Goal: Task Accomplishment & Management: Manage account settings

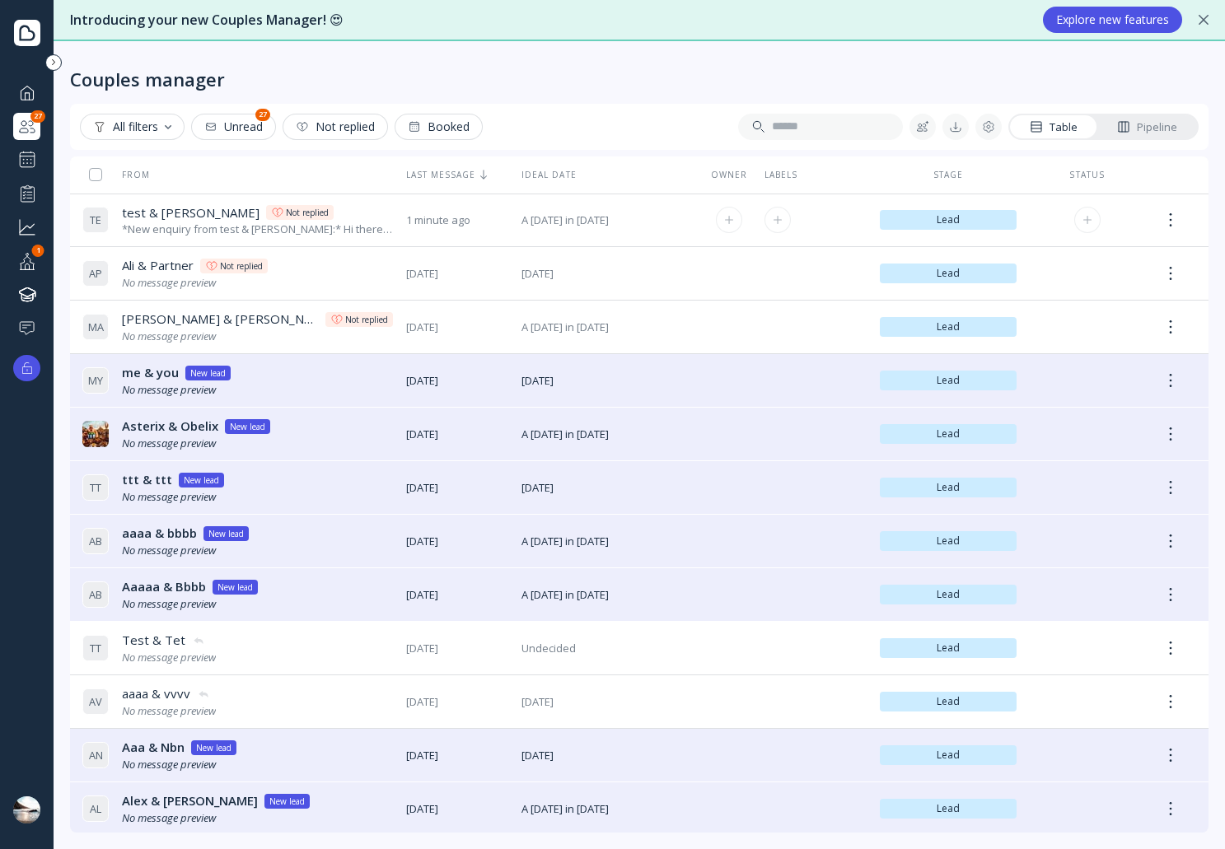
click at [352, 204] on div "test & [PERSON_NAME] test & [PERSON_NAME] Not replied" at bounding box center [257, 212] width 271 height 17
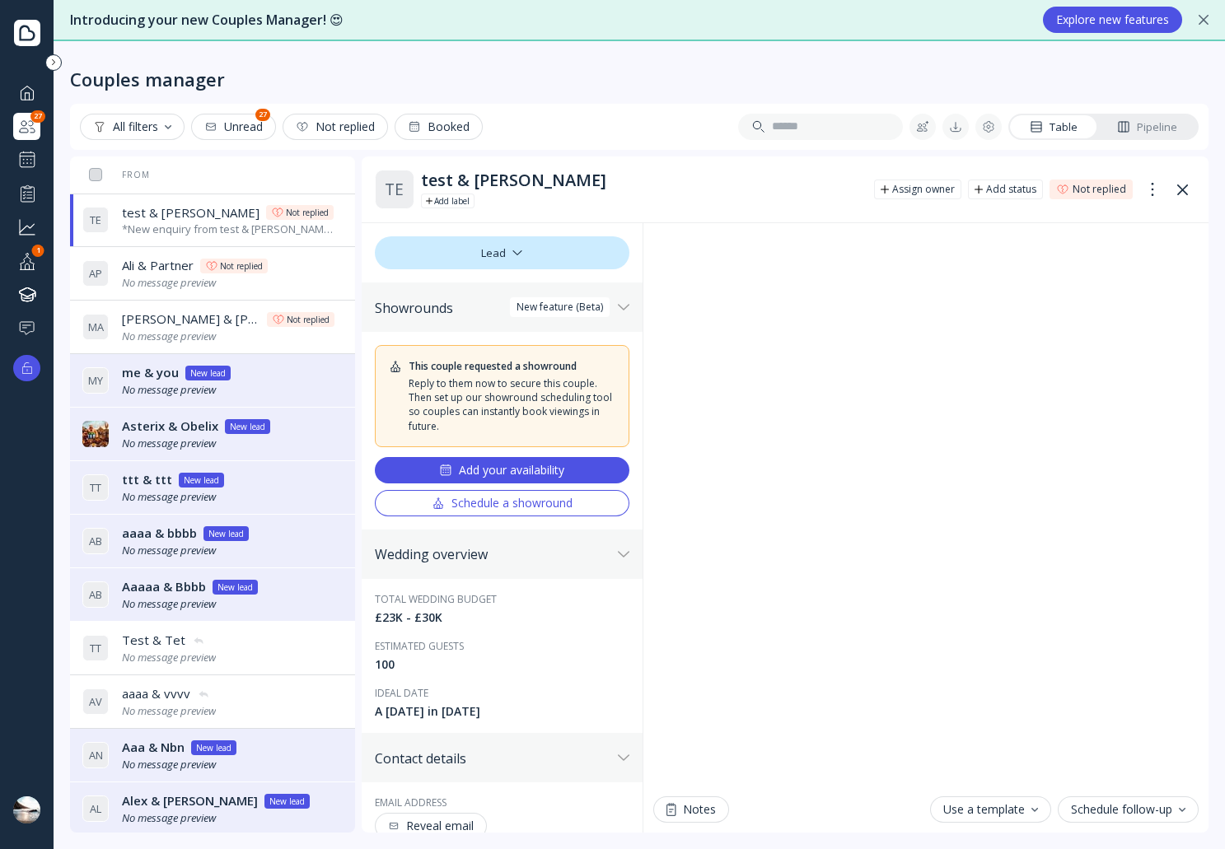
click at [525, 461] on button "Add your availability" at bounding box center [502, 470] width 255 height 26
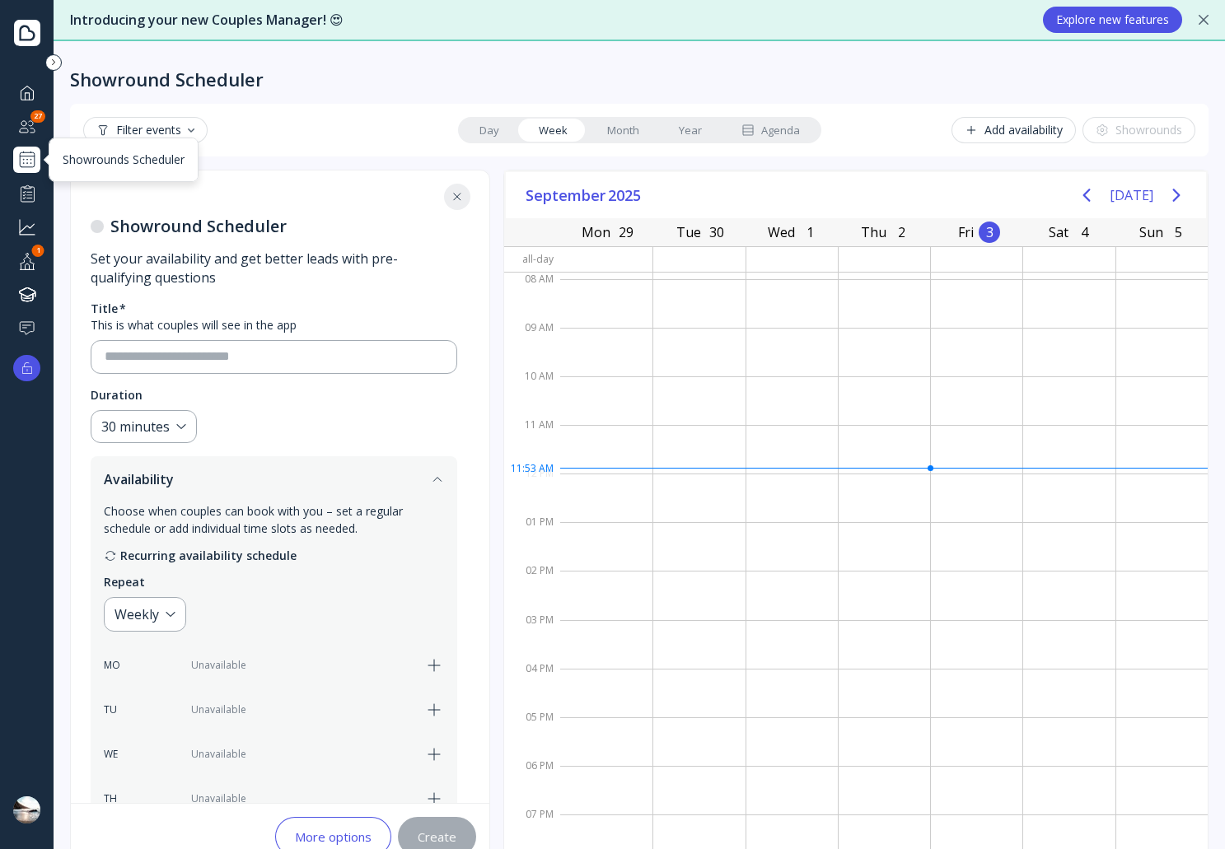
click at [35, 165] on div at bounding box center [27, 160] width 20 height 20
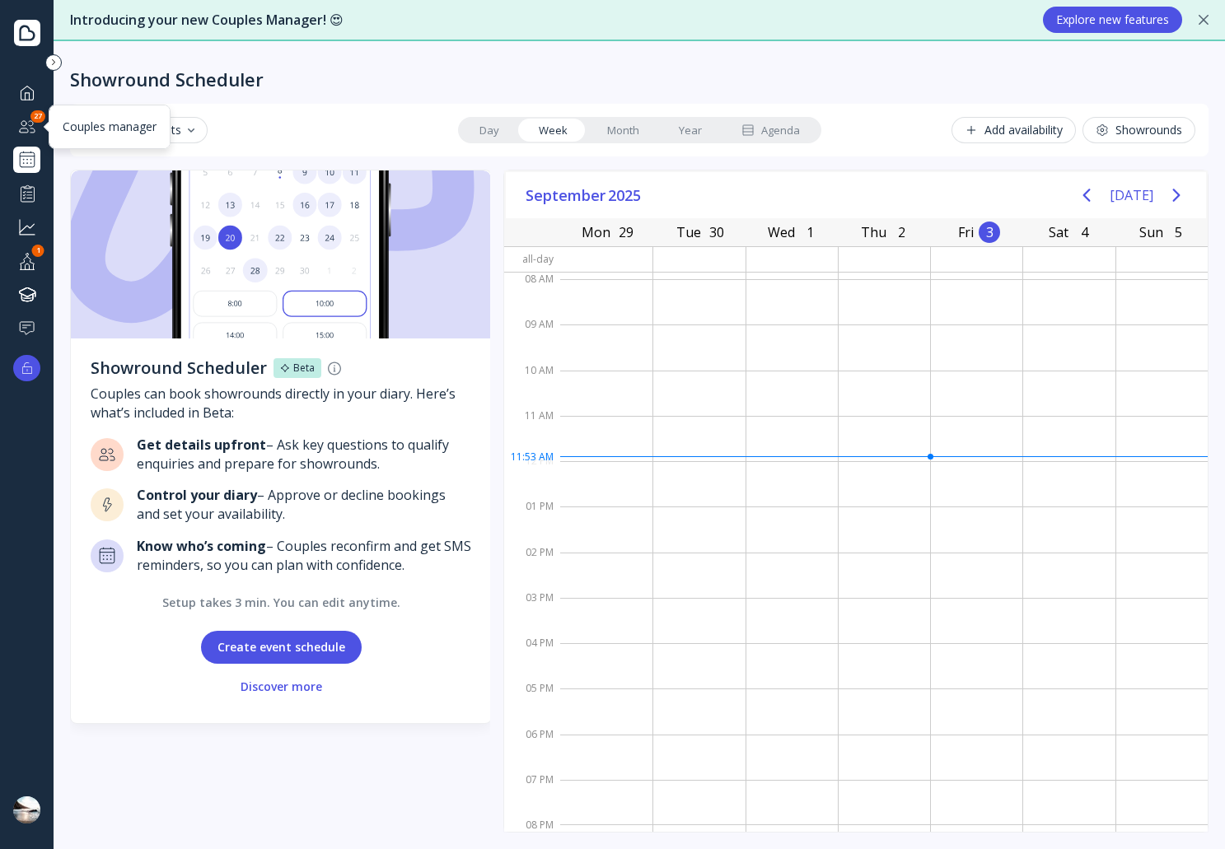
click at [20, 113] on div "Couples manager" at bounding box center [26, 126] width 27 height 27
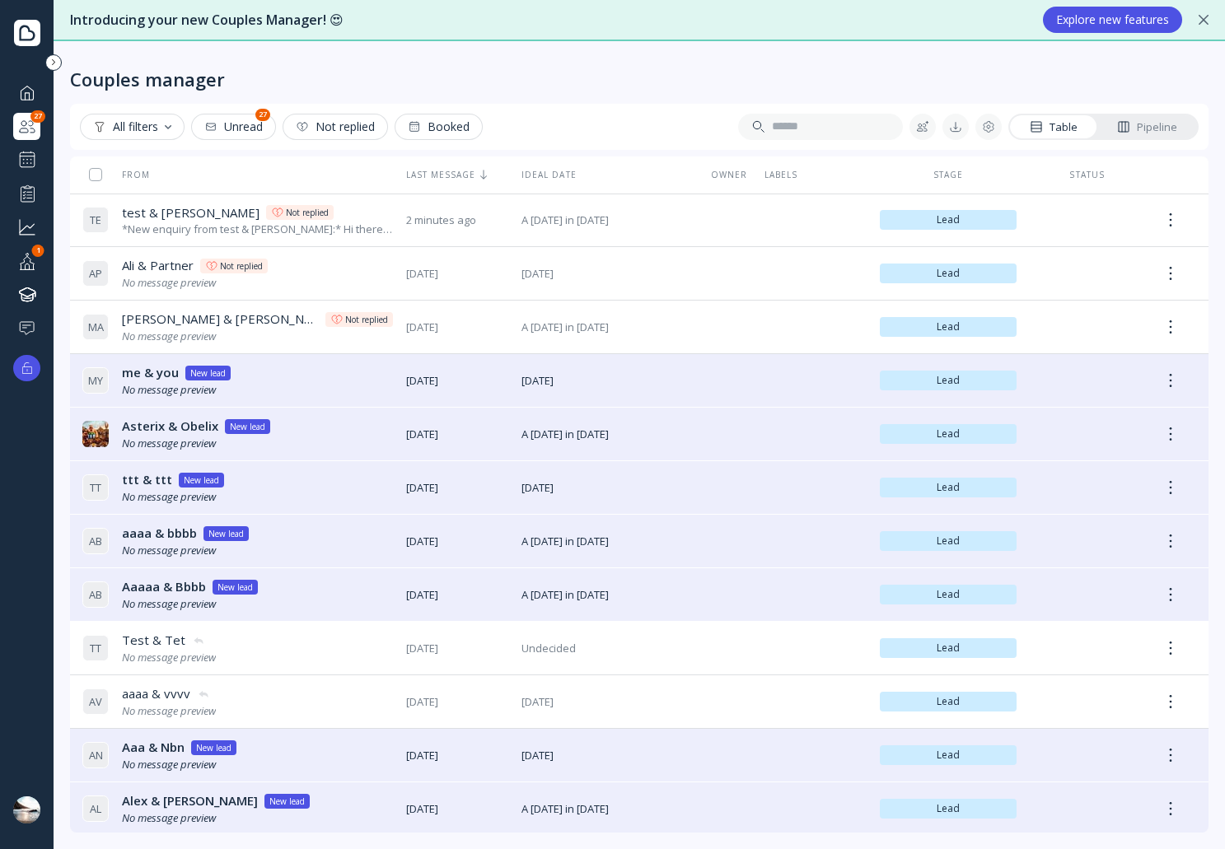
click at [1163, 119] on div "Pipeline" at bounding box center [1147, 127] width 60 height 16
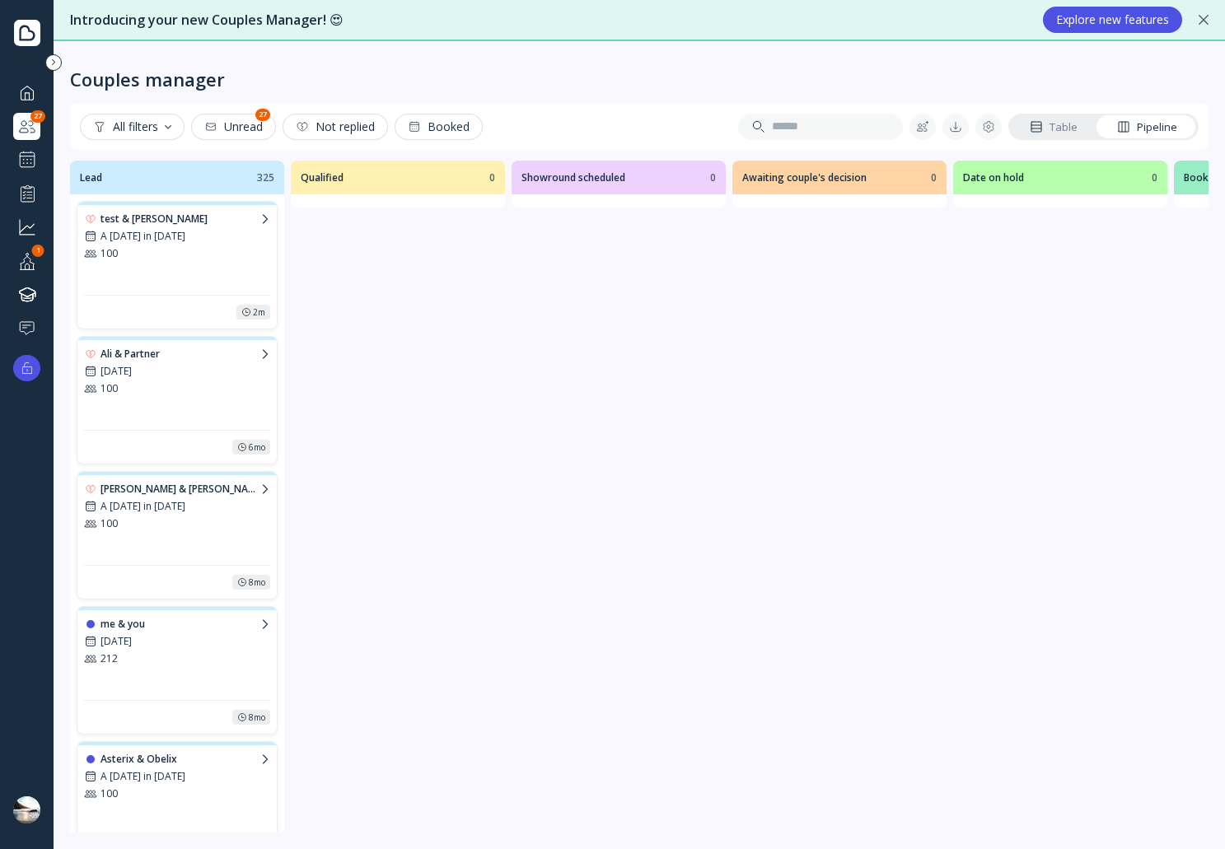
click at [218, 255] on div "100" at bounding box center [177, 253] width 186 height 14
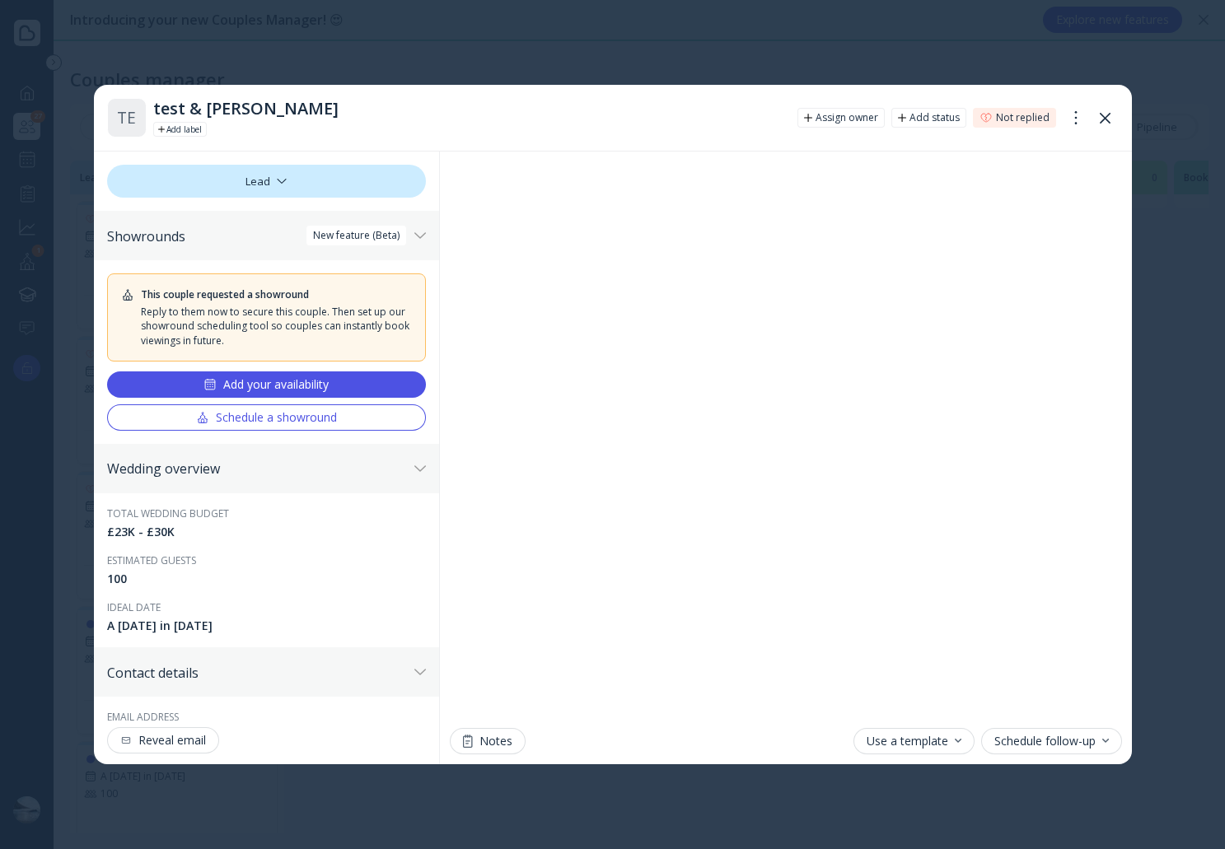
click at [307, 387] on div "Add your availability" at bounding box center [265, 384] width 125 height 13
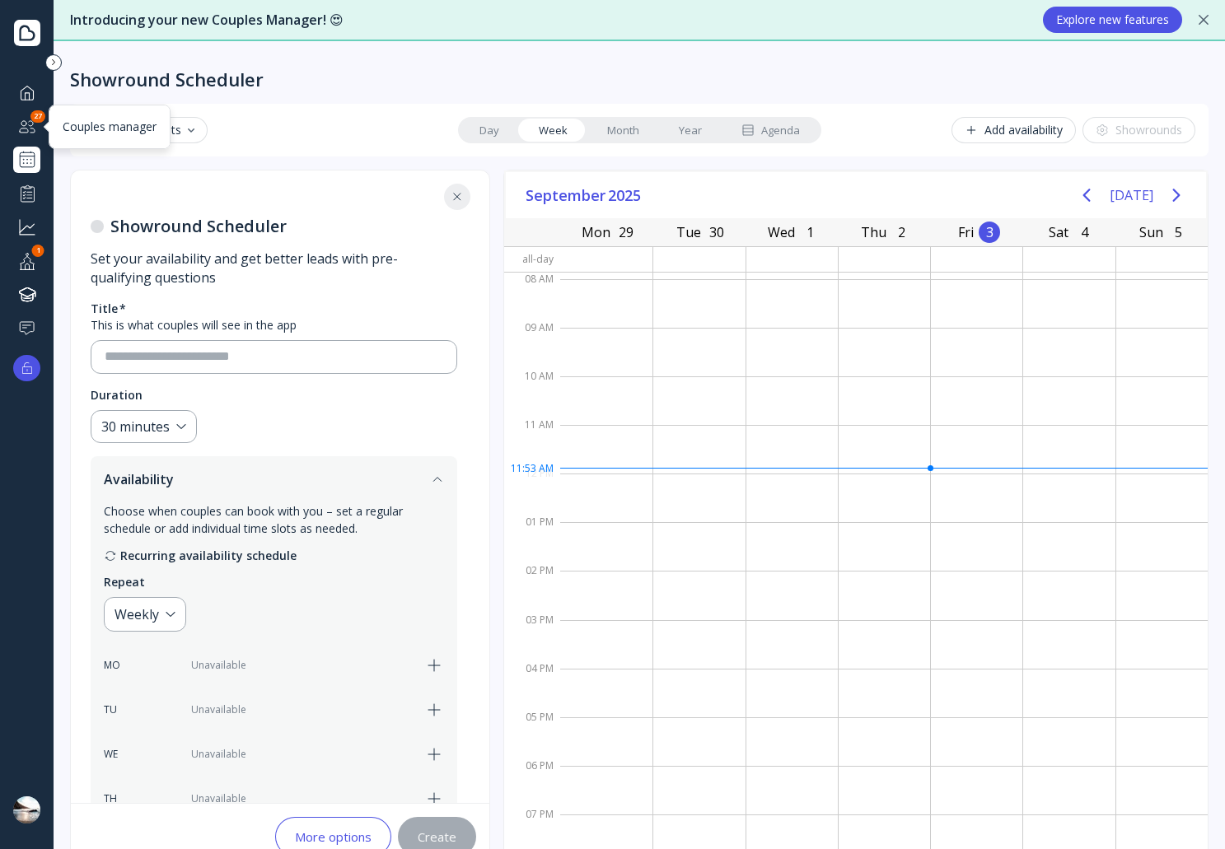
click at [24, 124] on div at bounding box center [27, 126] width 20 height 21
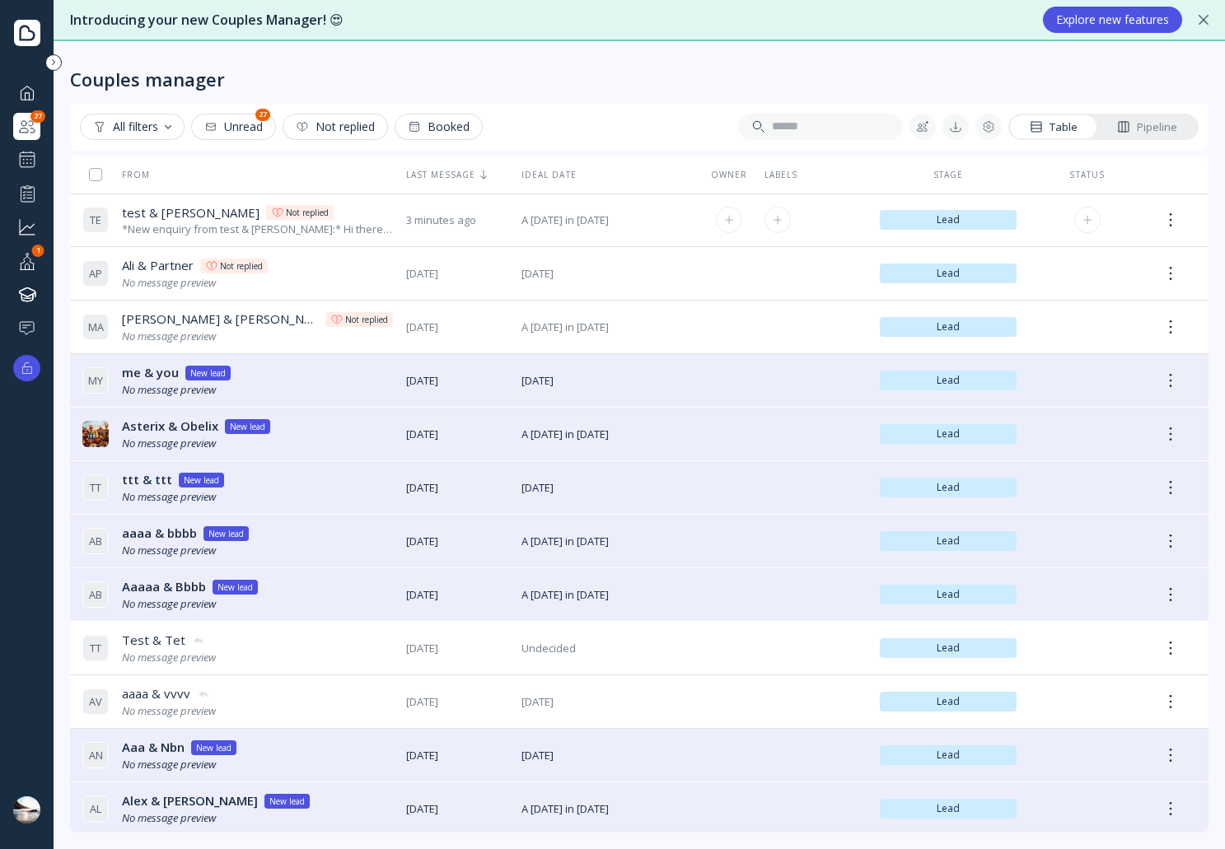
click at [326, 204] on div "test & [PERSON_NAME] test & [PERSON_NAME] Not replied" at bounding box center [257, 212] width 271 height 17
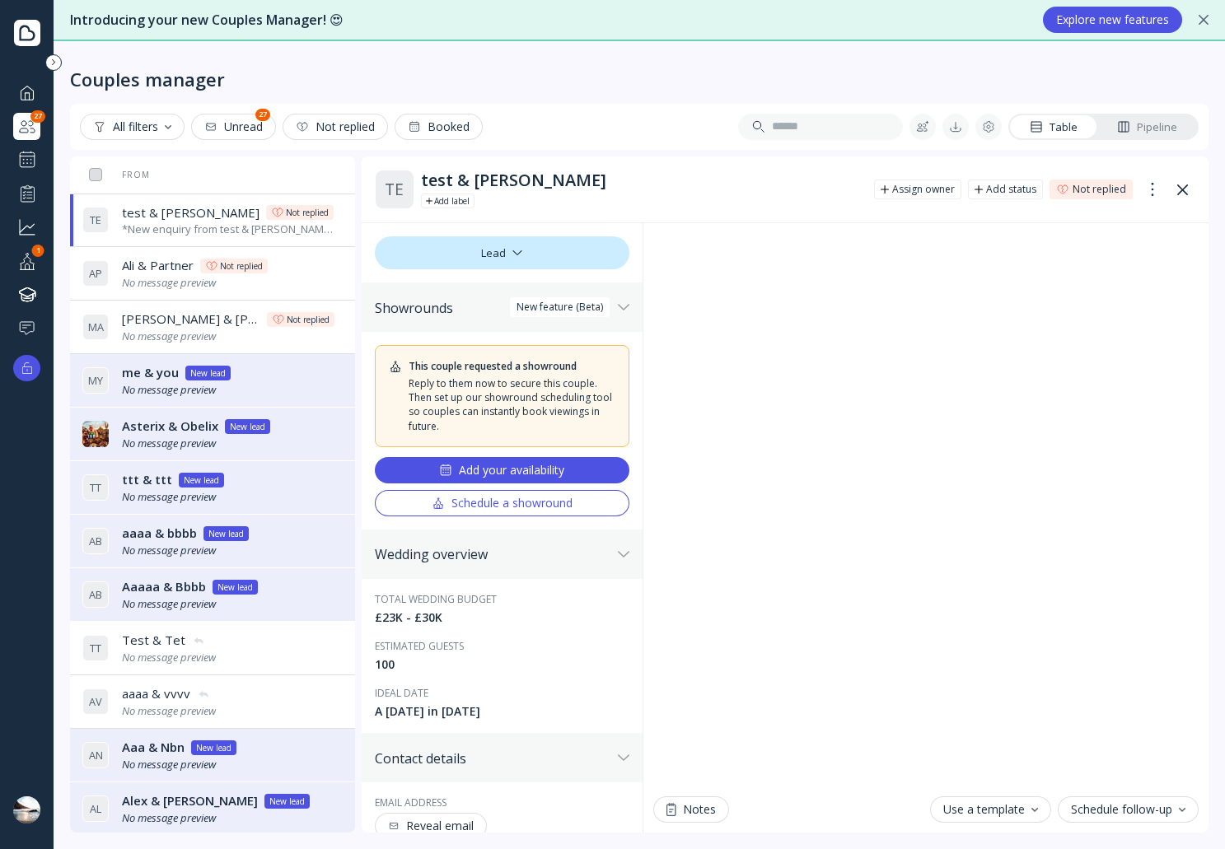
click at [524, 499] on div "Schedule a showround" at bounding box center [502, 503] width 141 height 13
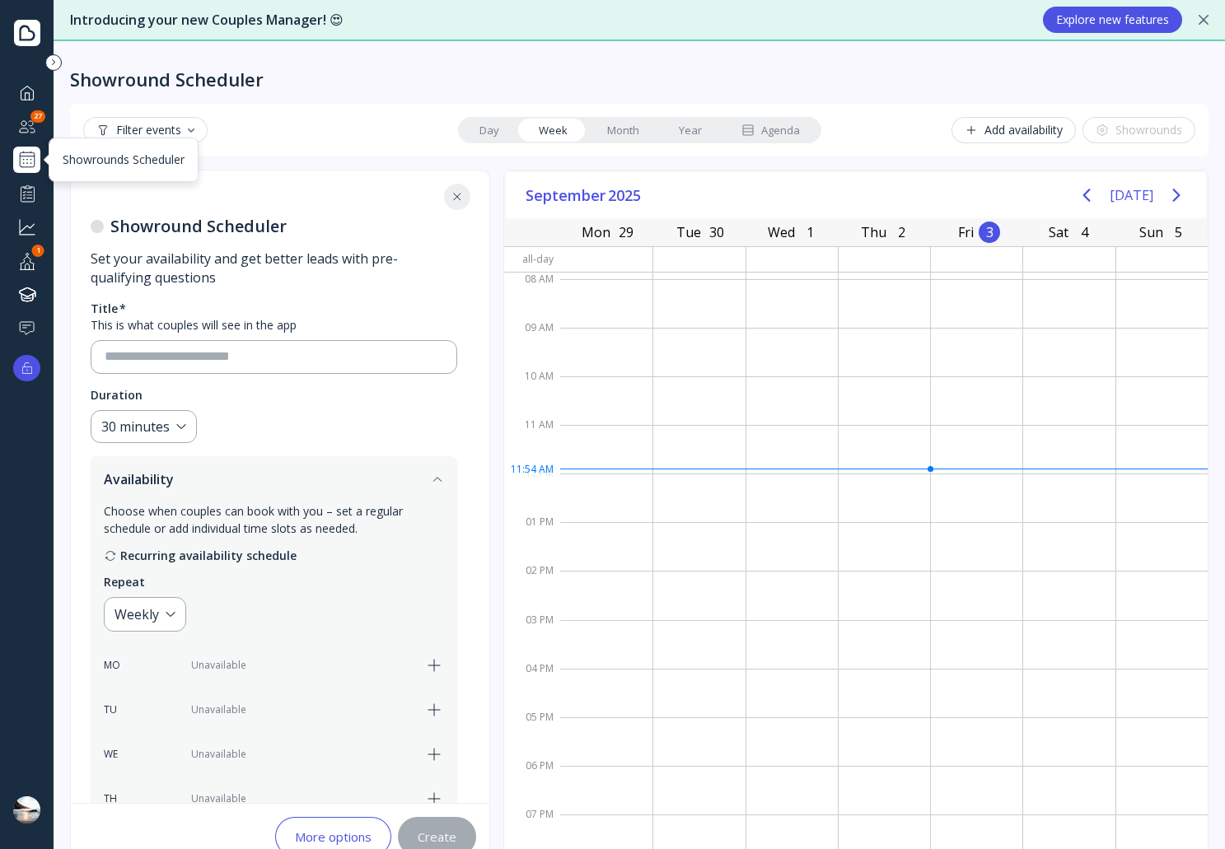
click at [26, 154] on div at bounding box center [27, 160] width 20 height 20
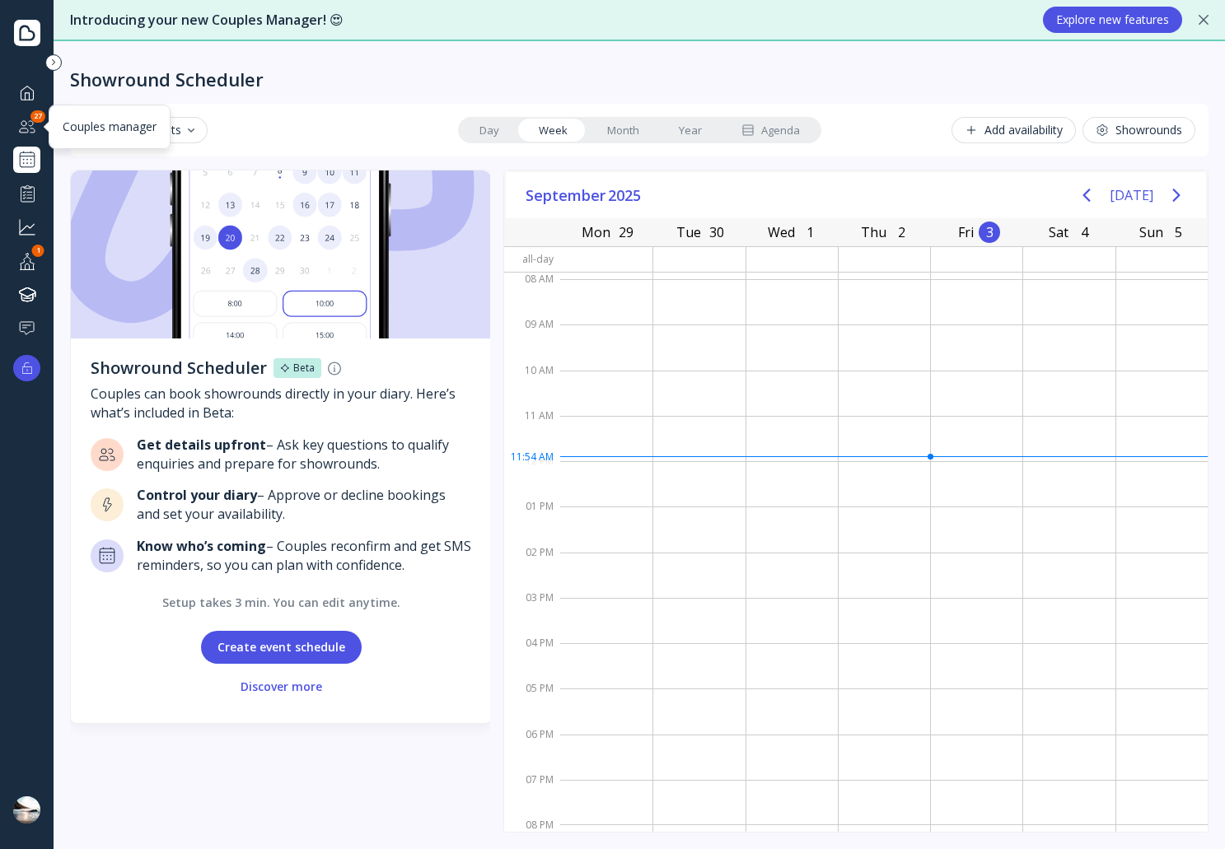
click at [30, 138] on div "Couples manager" at bounding box center [26, 126] width 27 height 27
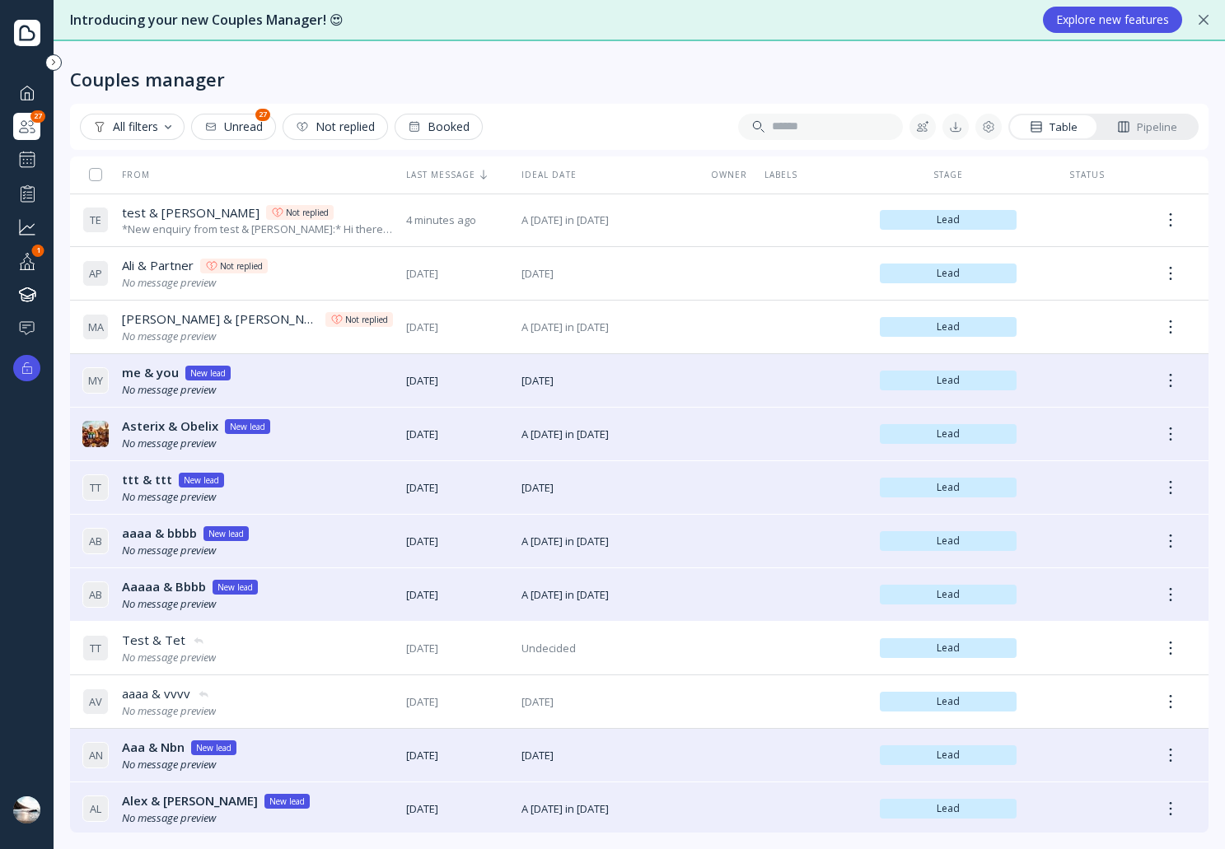
click at [1127, 126] on icon at bounding box center [1123, 126] width 13 height 13
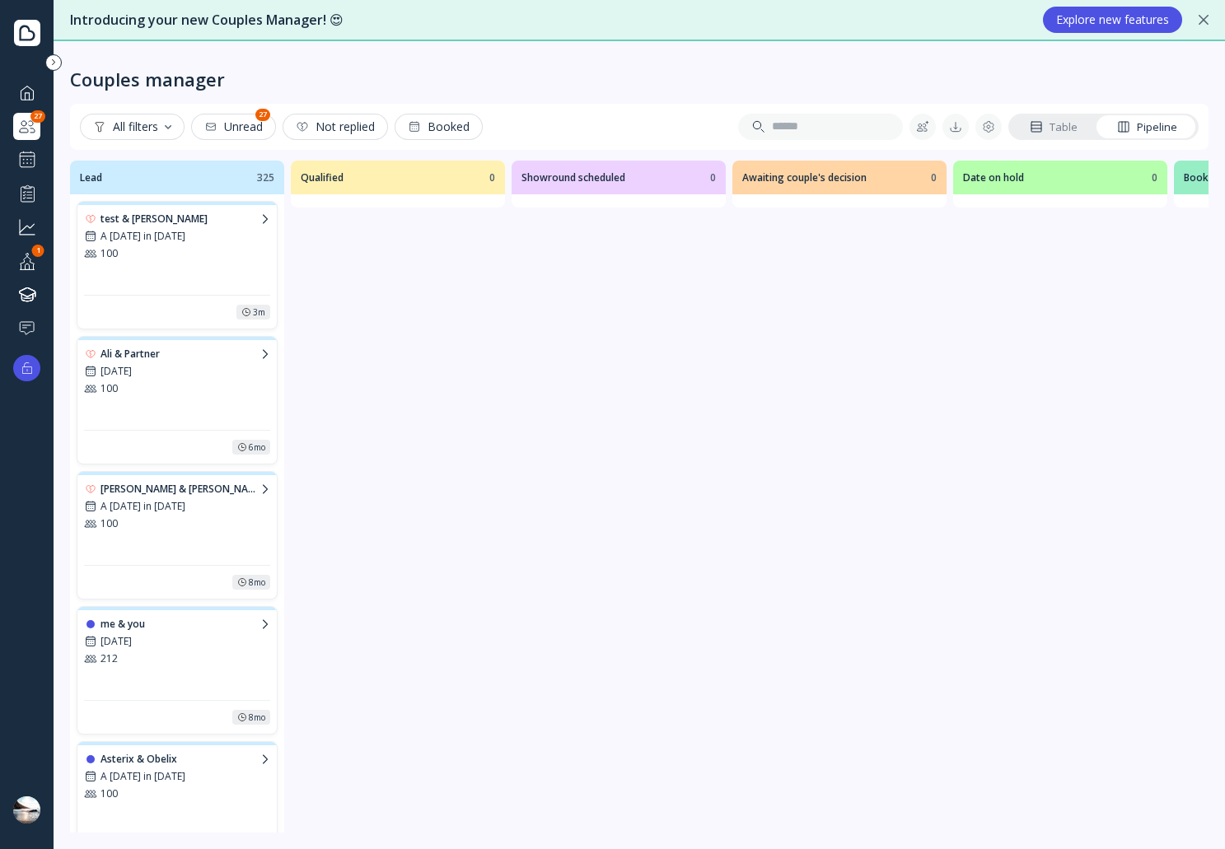
click at [219, 281] on div "test & [PERSON_NAME] A [DATE] in [DATE] 100" at bounding box center [177, 250] width 186 height 77
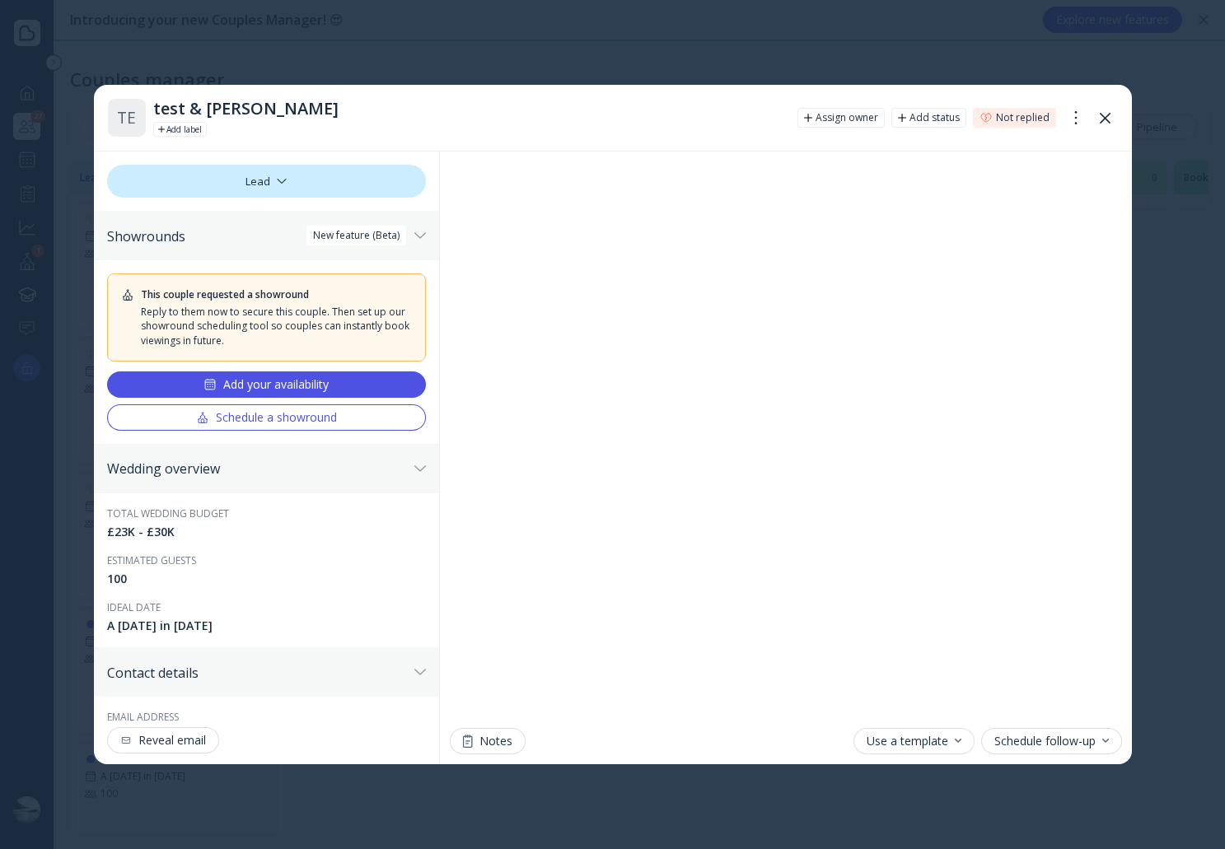
click at [341, 415] on button "Schedule a showround" at bounding box center [266, 418] width 319 height 26
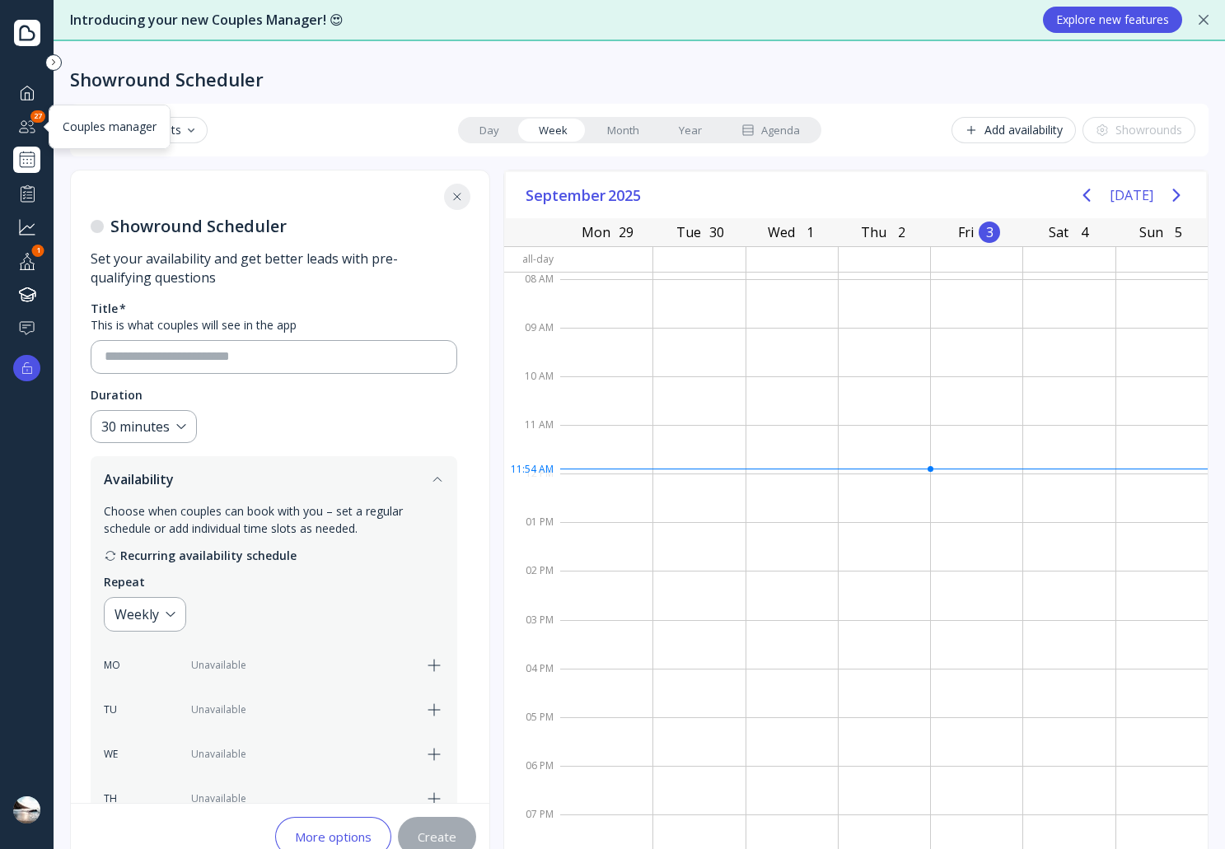
click at [20, 118] on div at bounding box center [27, 126] width 20 height 21
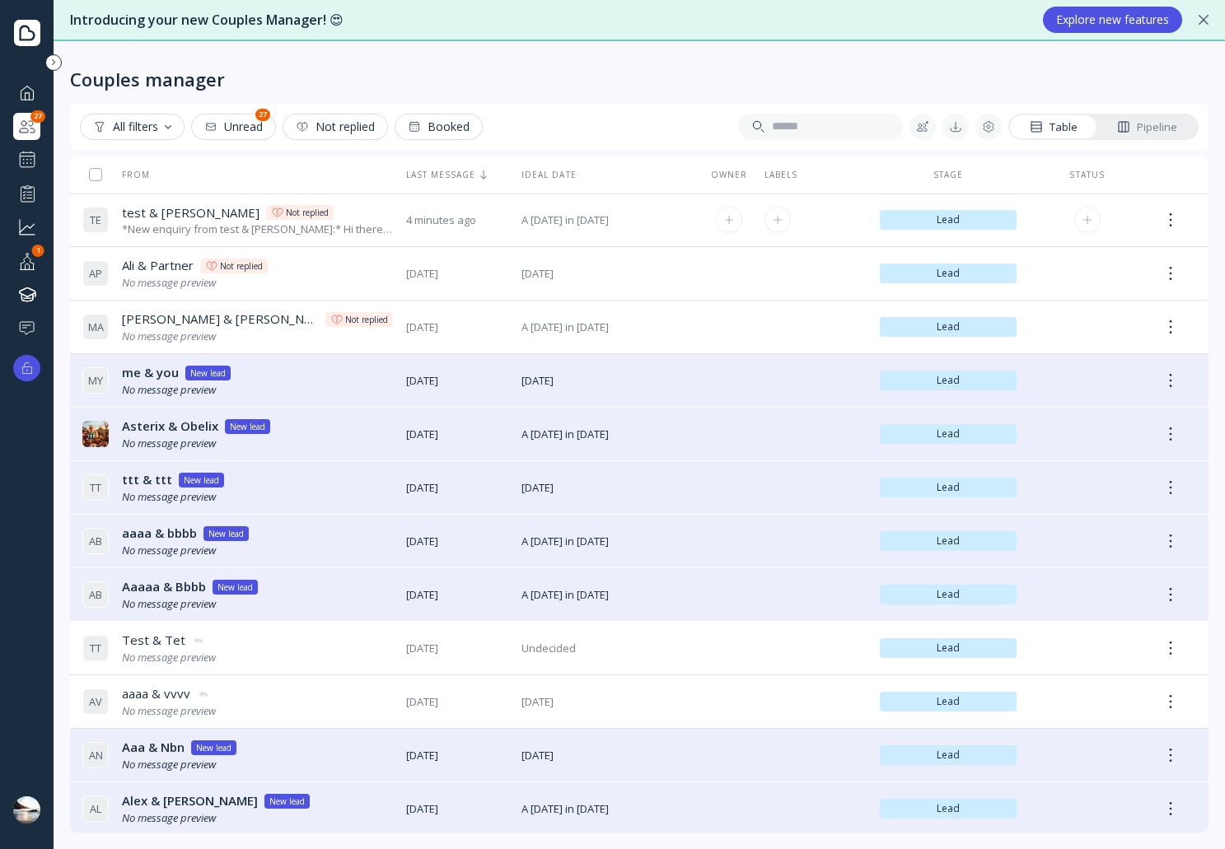
click at [344, 222] on div "*New enquiry from test & [PERSON_NAME]:* Hi there! We were hoping to use the Br…" at bounding box center [257, 230] width 271 height 16
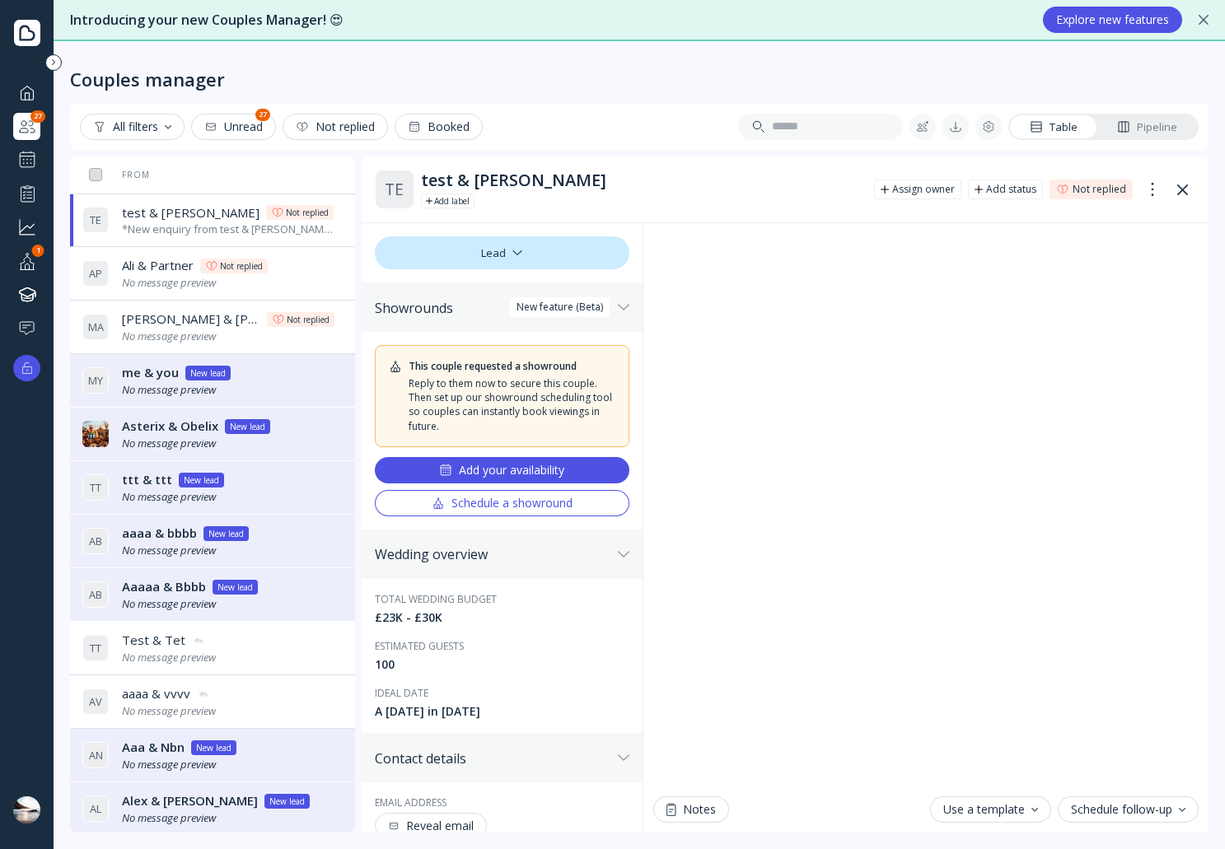
click at [36, 811] on div at bounding box center [26, 810] width 27 height 27
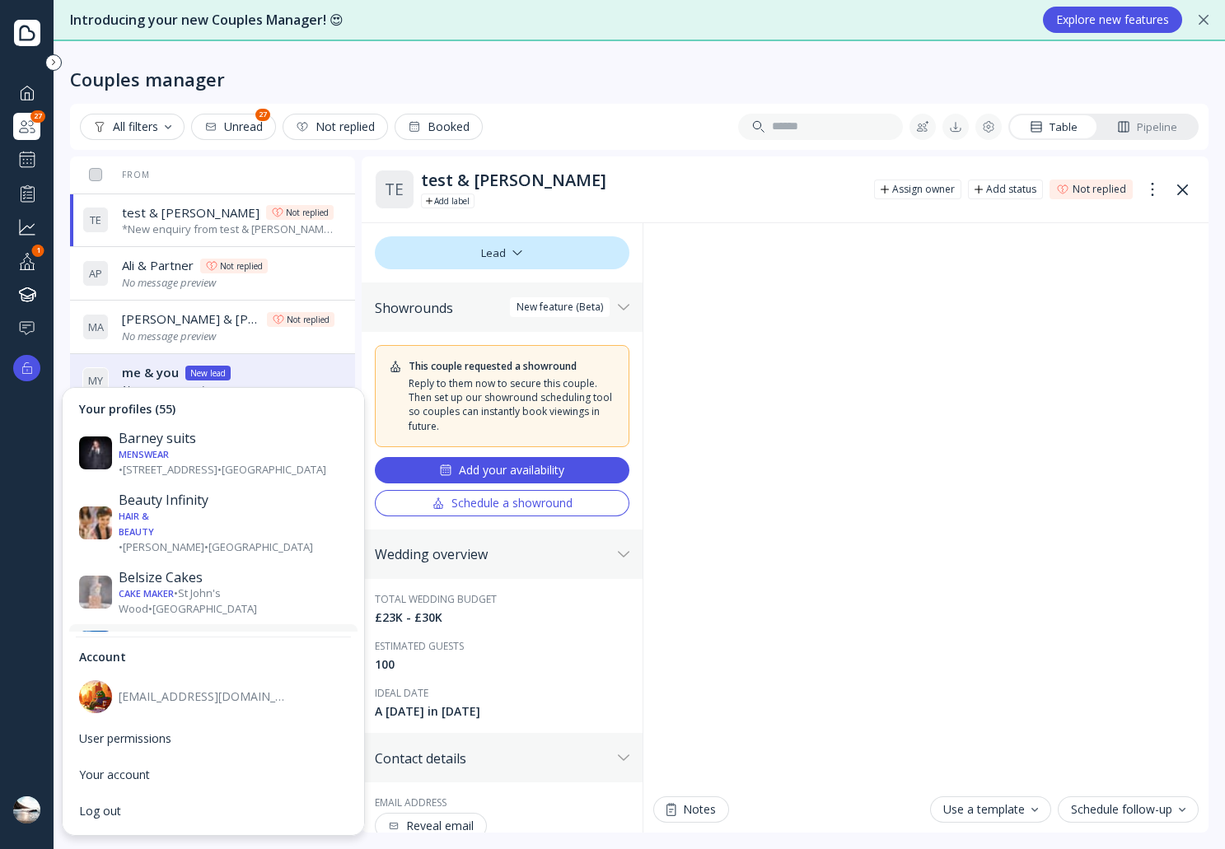
scroll to position [577, 0]
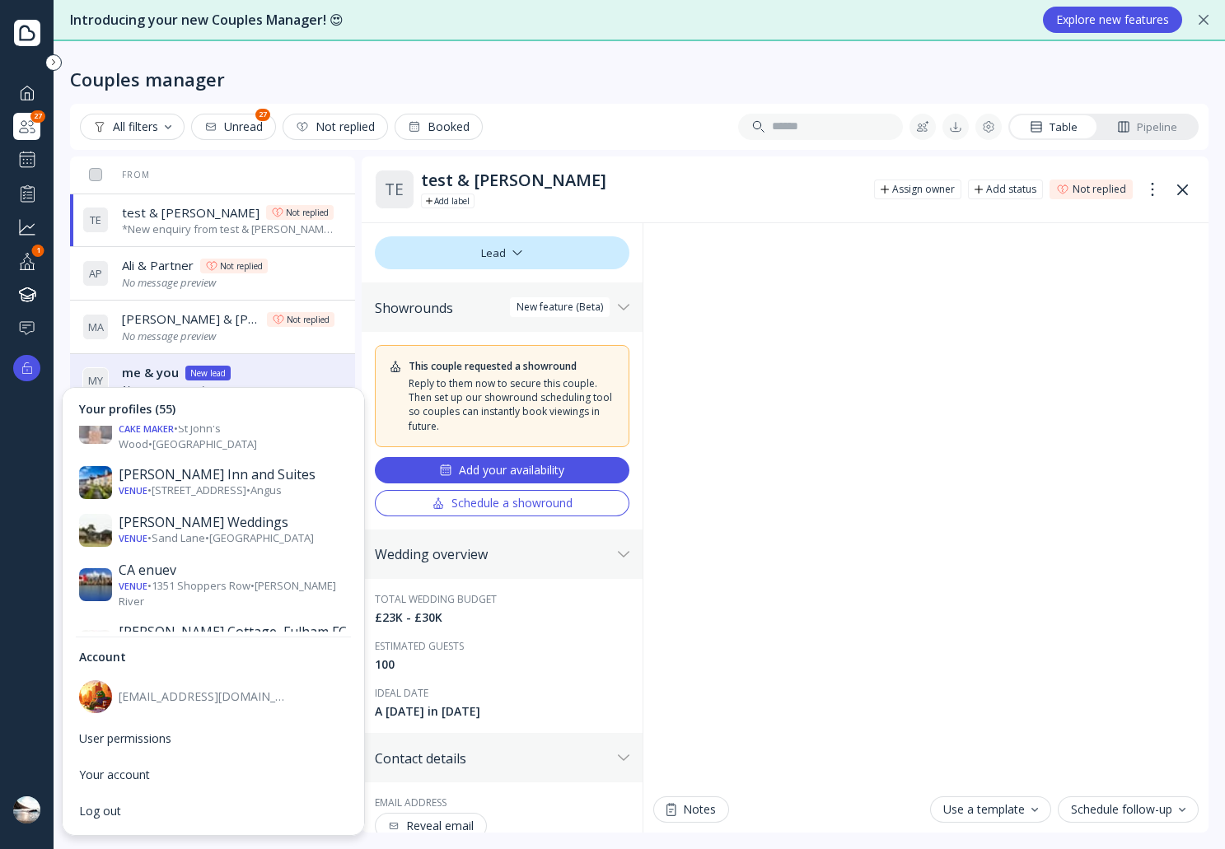
click at [219, 747] on div "[PERSON_NAME][GEOGRAPHIC_DATA]" at bounding box center [233, 763] width 229 height 33
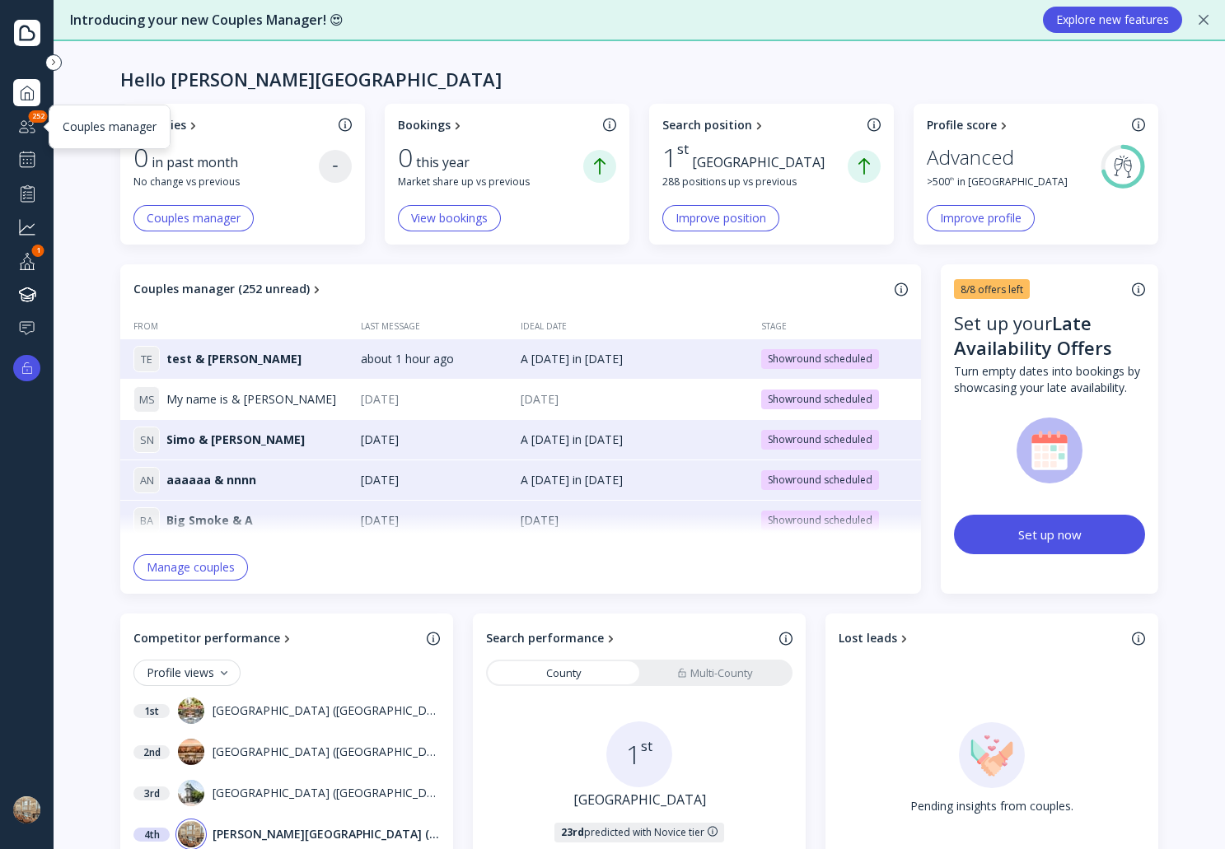
click at [25, 124] on div at bounding box center [27, 126] width 20 height 21
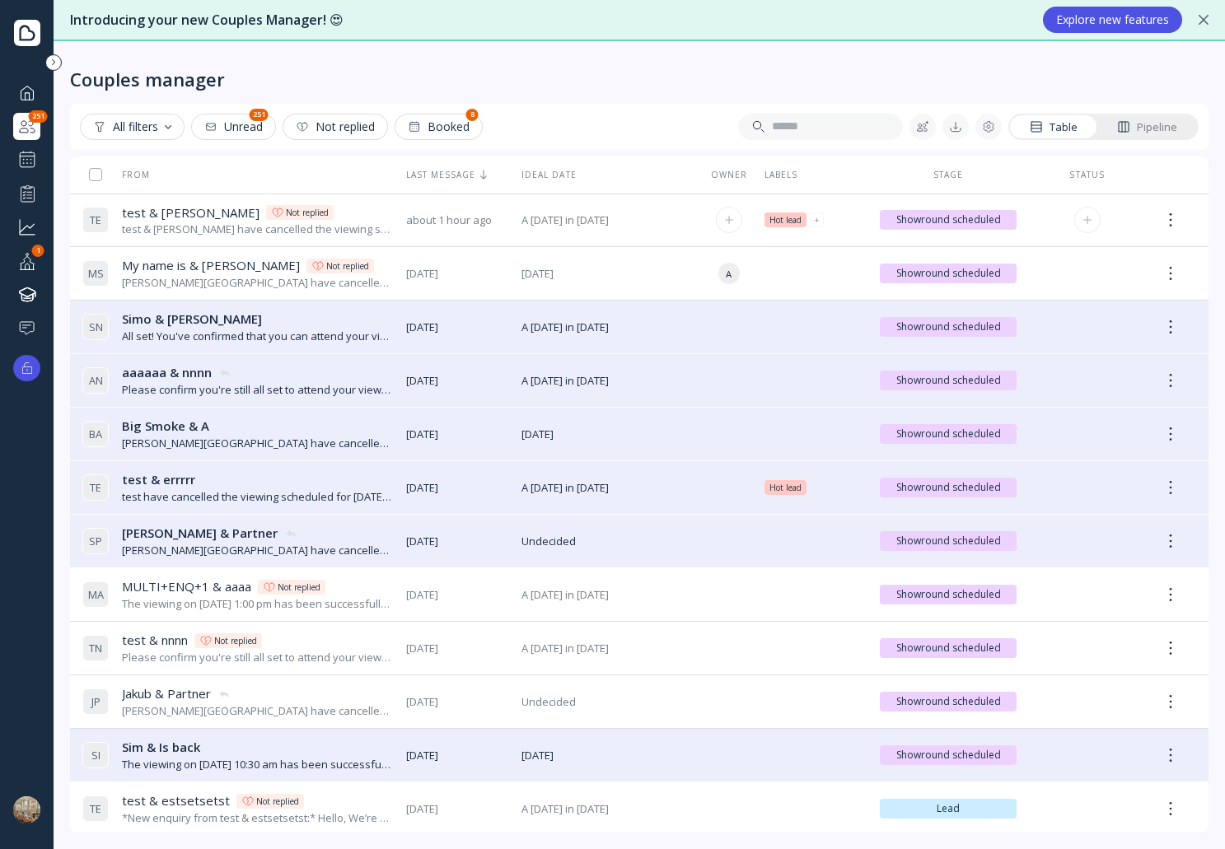
click at [330, 218] on div "test & [PERSON_NAME] test & [PERSON_NAME] Not replied" at bounding box center [257, 212] width 271 height 17
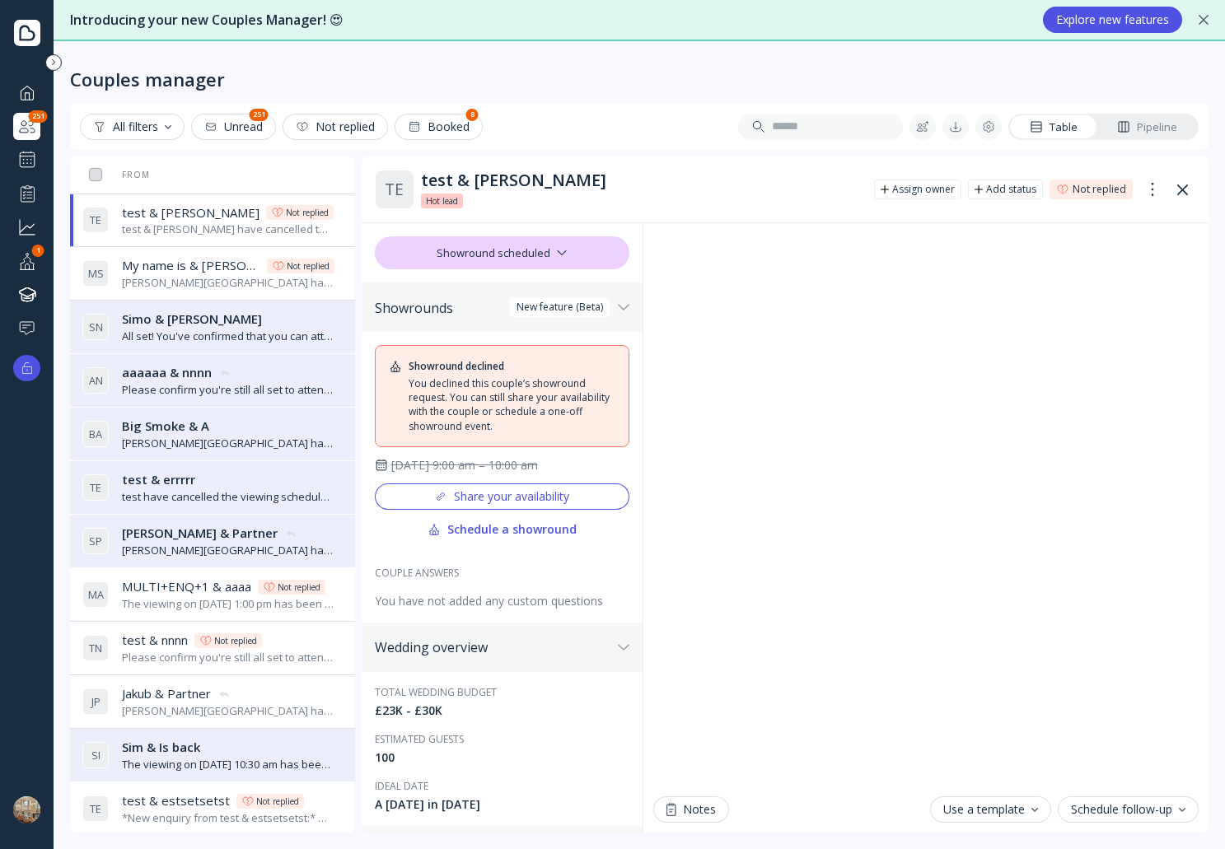
click at [550, 536] on div "Schedule a showround" at bounding box center [502, 529] width 149 height 13
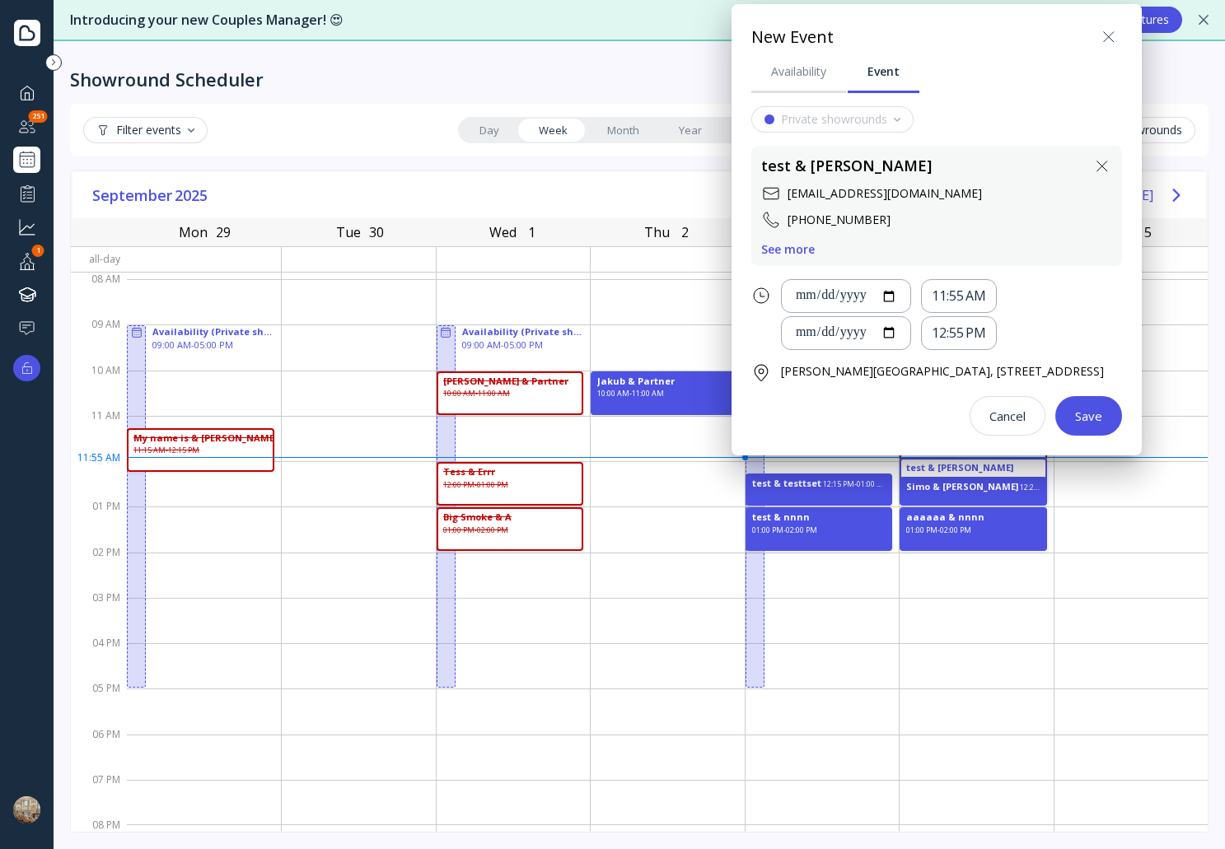
click at [1119, 34] on icon at bounding box center [1109, 37] width 20 height 20
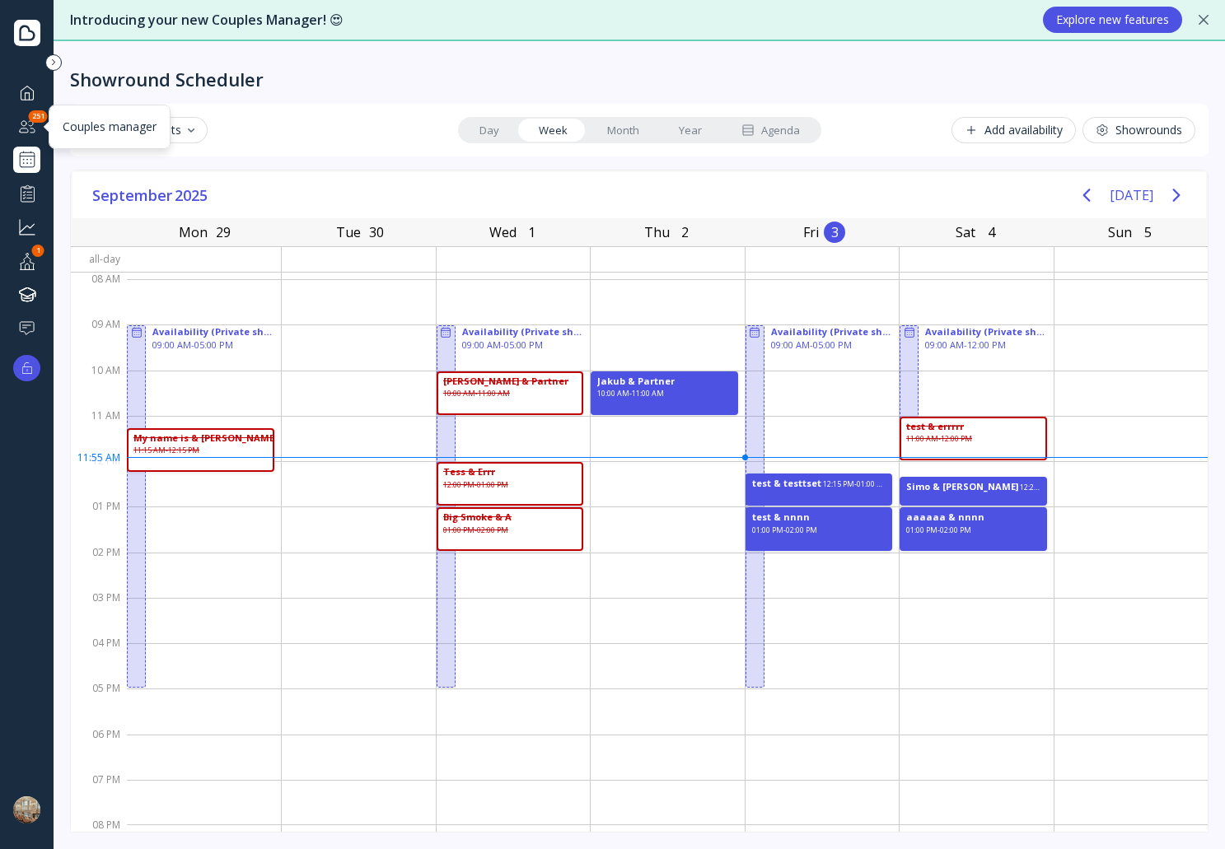
click at [36, 125] on div at bounding box center [27, 126] width 20 height 21
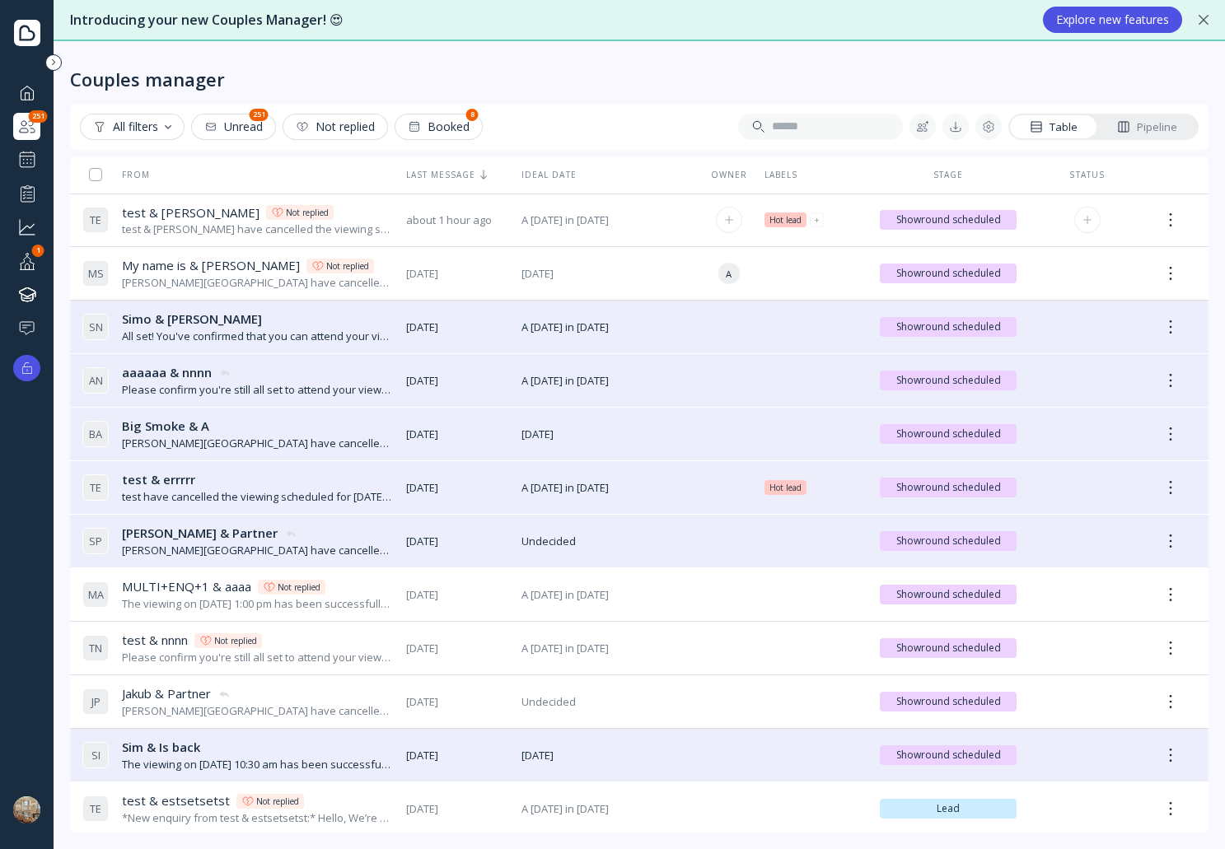
click at [348, 222] on div "test & [PERSON_NAME] have cancelled the viewing scheduled for [DATE] 9:00 am." at bounding box center [257, 230] width 271 height 16
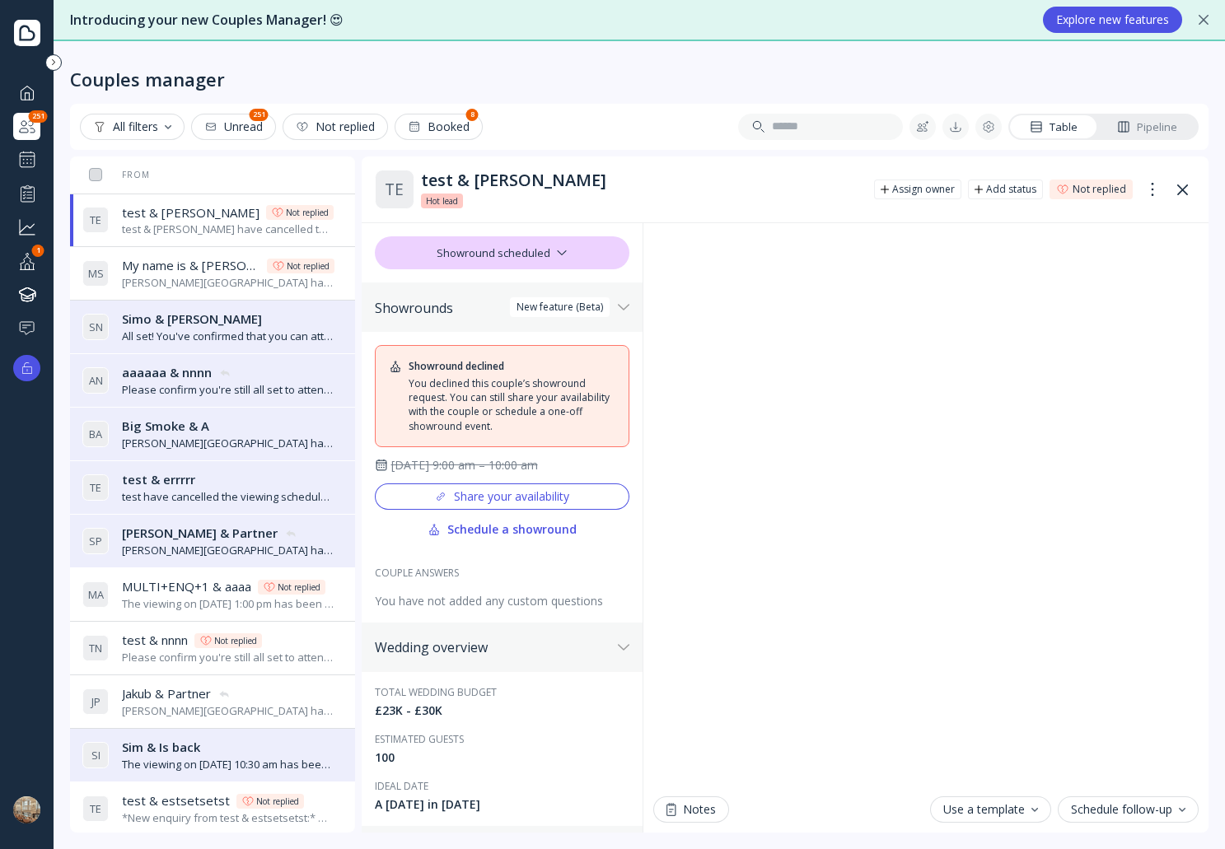
click at [534, 503] on div "Share your availability" at bounding box center [501, 496] width 135 height 13
click at [541, 503] on div "Share your availability" at bounding box center [501, 496] width 135 height 13
drag, startPoint x: 1174, startPoint y: 119, endPoint x: 537, endPoint y: 271, distance: 654.8
click at [1174, 119] on div "Pipeline" at bounding box center [1147, 127] width 60 height 16
click at [218, 265] on span "My name is & [PERSON_NAME]" at bounding box center [191, 265] width 138 height 17
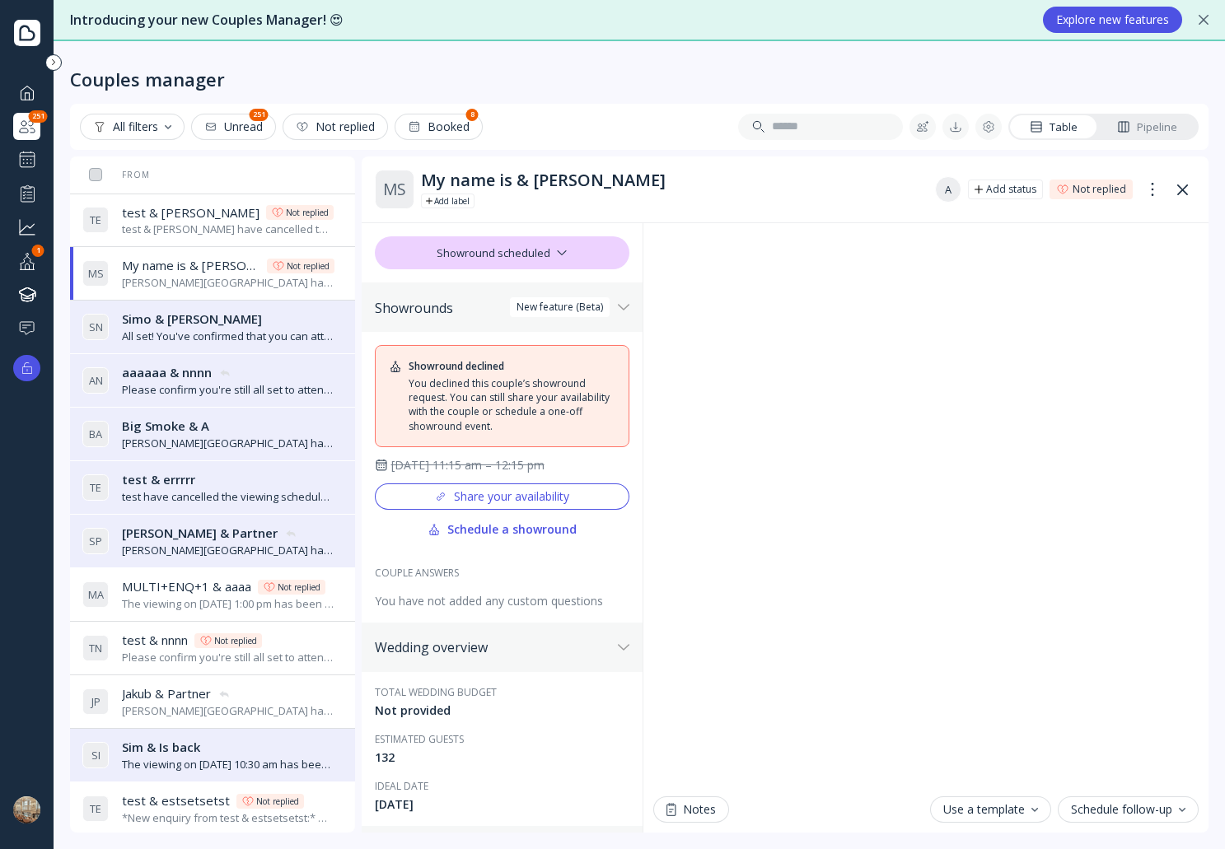
click at [232, 320] on div "Simo & [PERSON_NAME] & [PERSON_NAME]" at bounding box center [228, 319] width 213 height 17
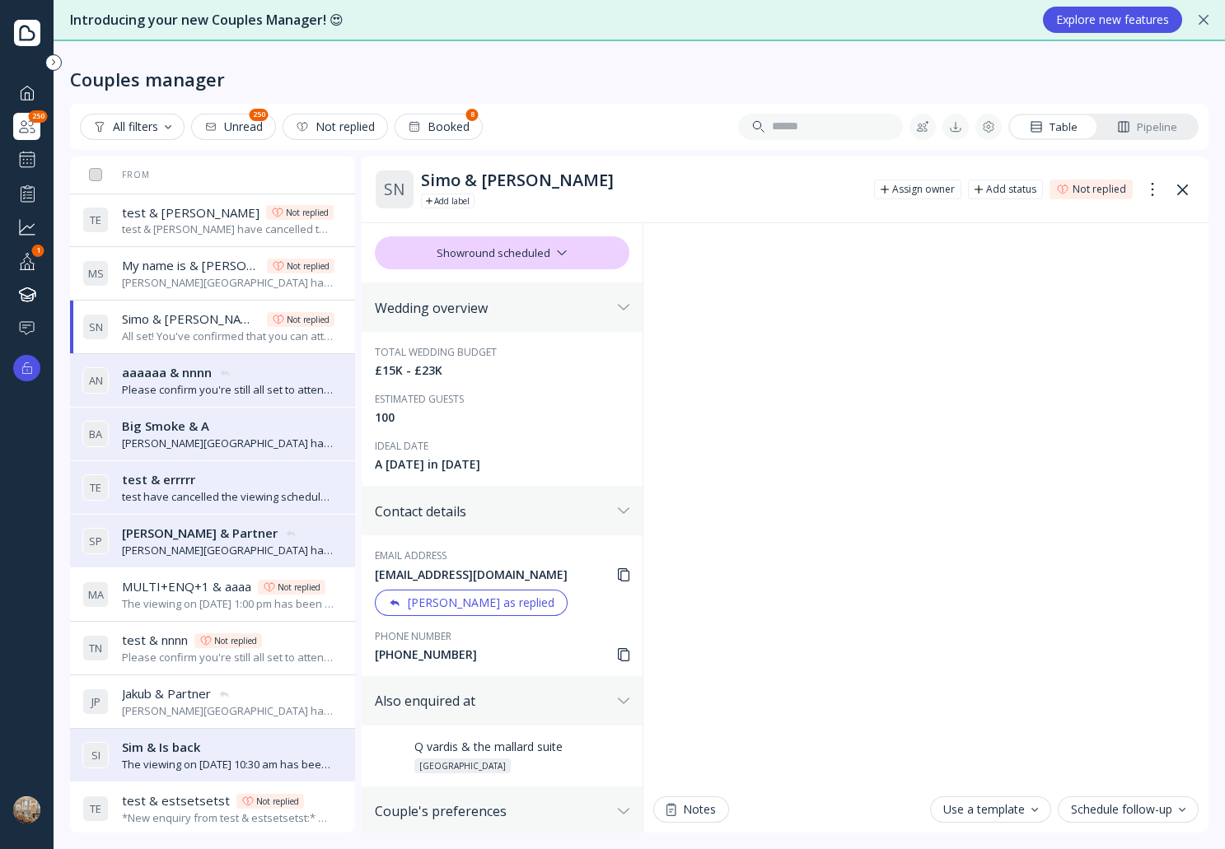
click at [278, 390] on div "Please confirm you're still all set to attend your viewing at [PERSON_NAME][GEO…" at bounding box center [228, 390] width 213 height 16
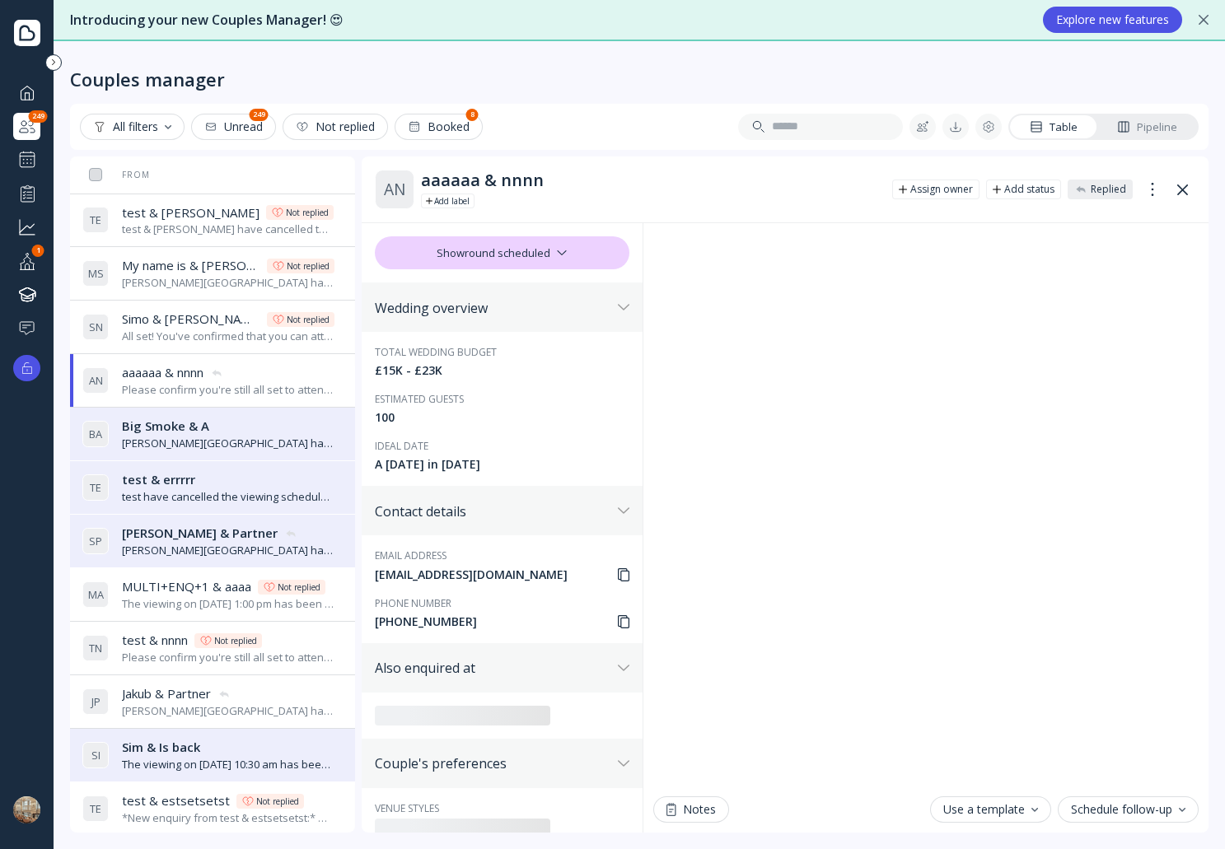
click at [275, 447] on div "[PERSON_NAME][GEOGRAPHIC_DATA] have cancelled the viewing scheduled for [DATE] …" at bounding box center [228, 444] width 213 height 16
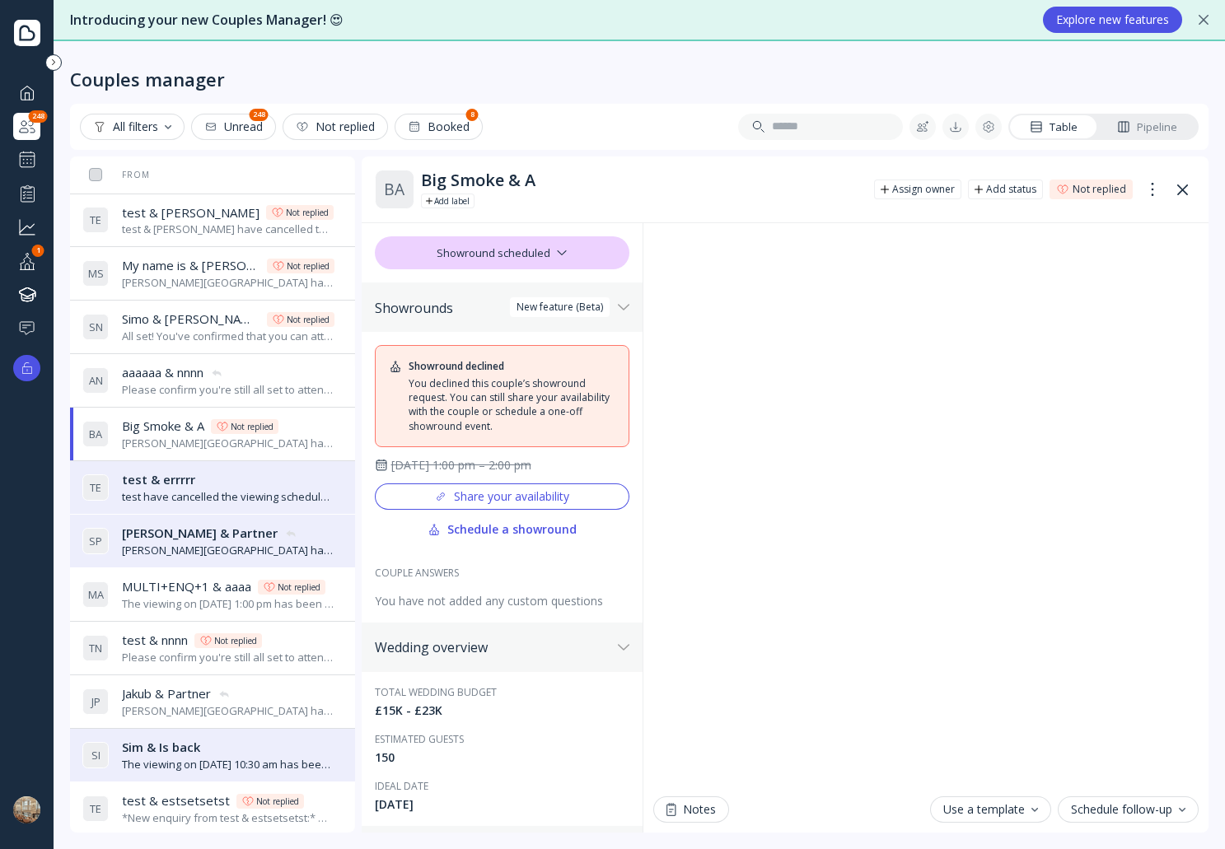
click at [278, 489] on div "test have cancelled the viewing scheduled for [DATE] 11:00 am." at bounding box center [228, 497] width 213 height 16
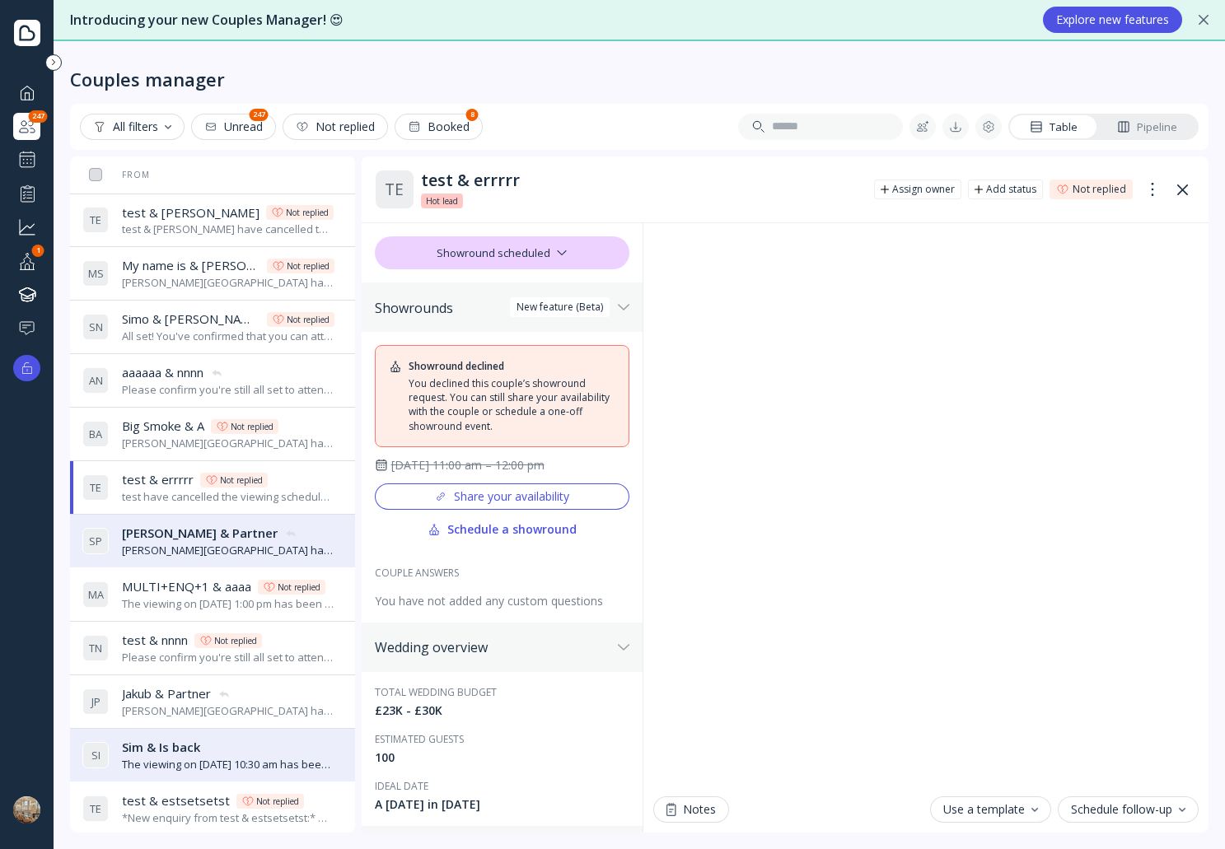
click at [280, 554] on div "[PERSON_NAME][GEOGRAPHIC_DATA] have cancelled the viewing scheduled for [DATE] …" at bounding box center [228, 551] width 213 height 16
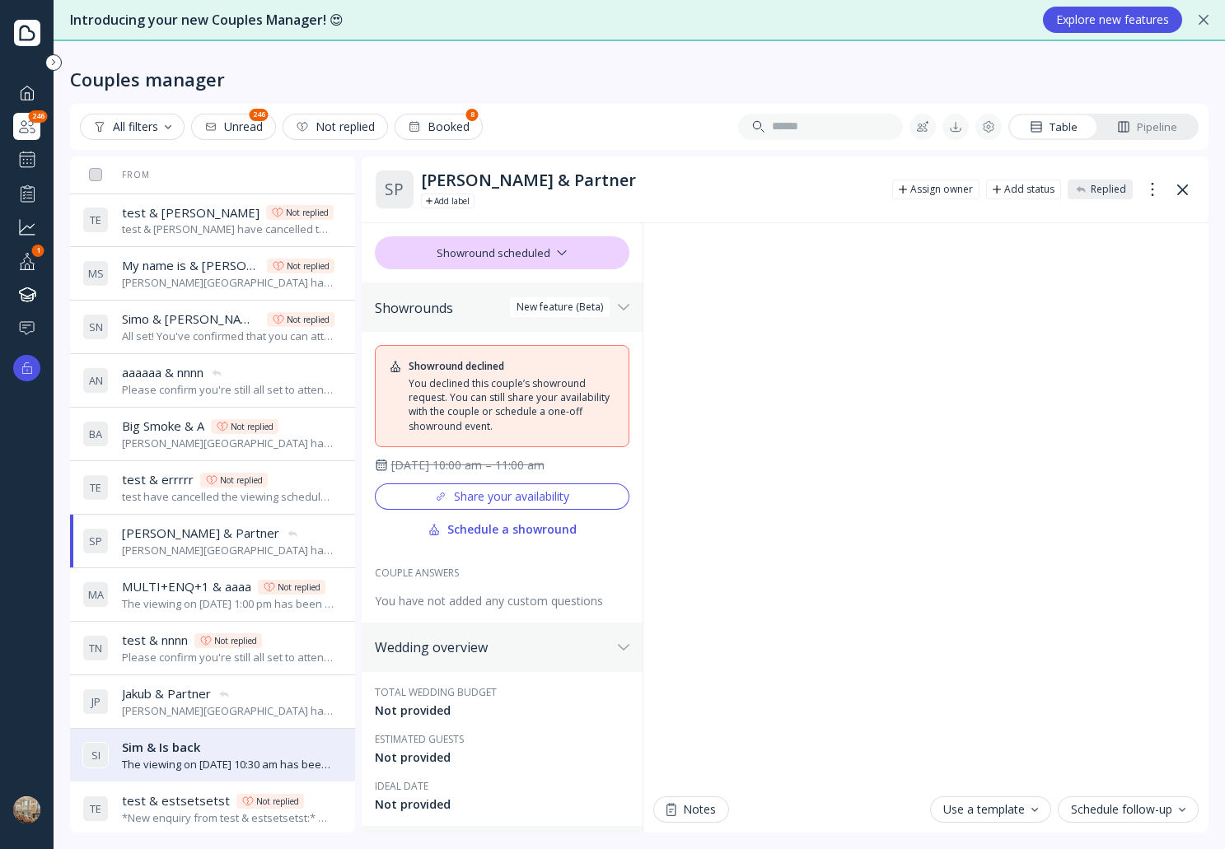
click at [302, 596] on div "The viewing on [DATE] 1:00 pm has been successfully created by [PERSON_NAME][GE…" at bounding box center [228, 604] width 213 height 16
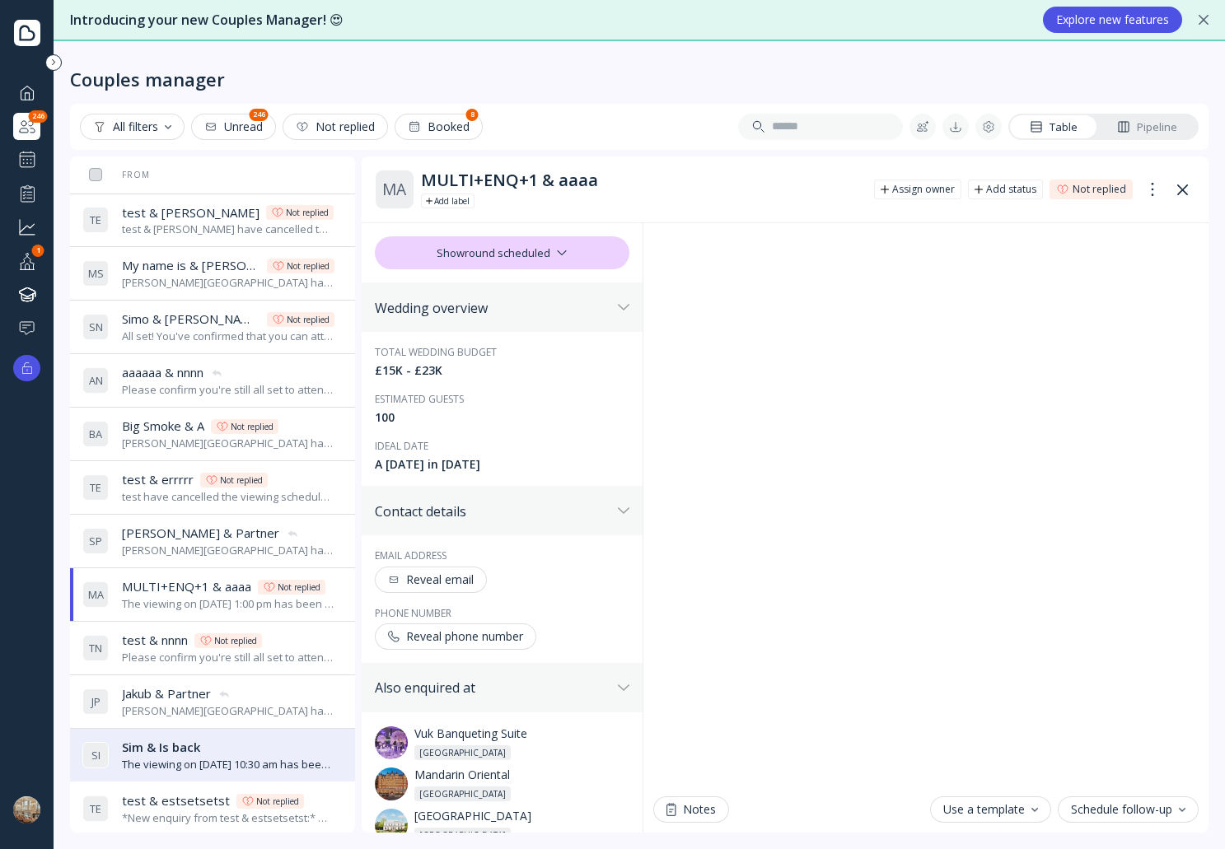
click at [302, 653] on div "Please confirm you're still all set to attend your viewing at [PERSON_NAME][GEO…" at bounding box center [228, 658] width 213 height 16
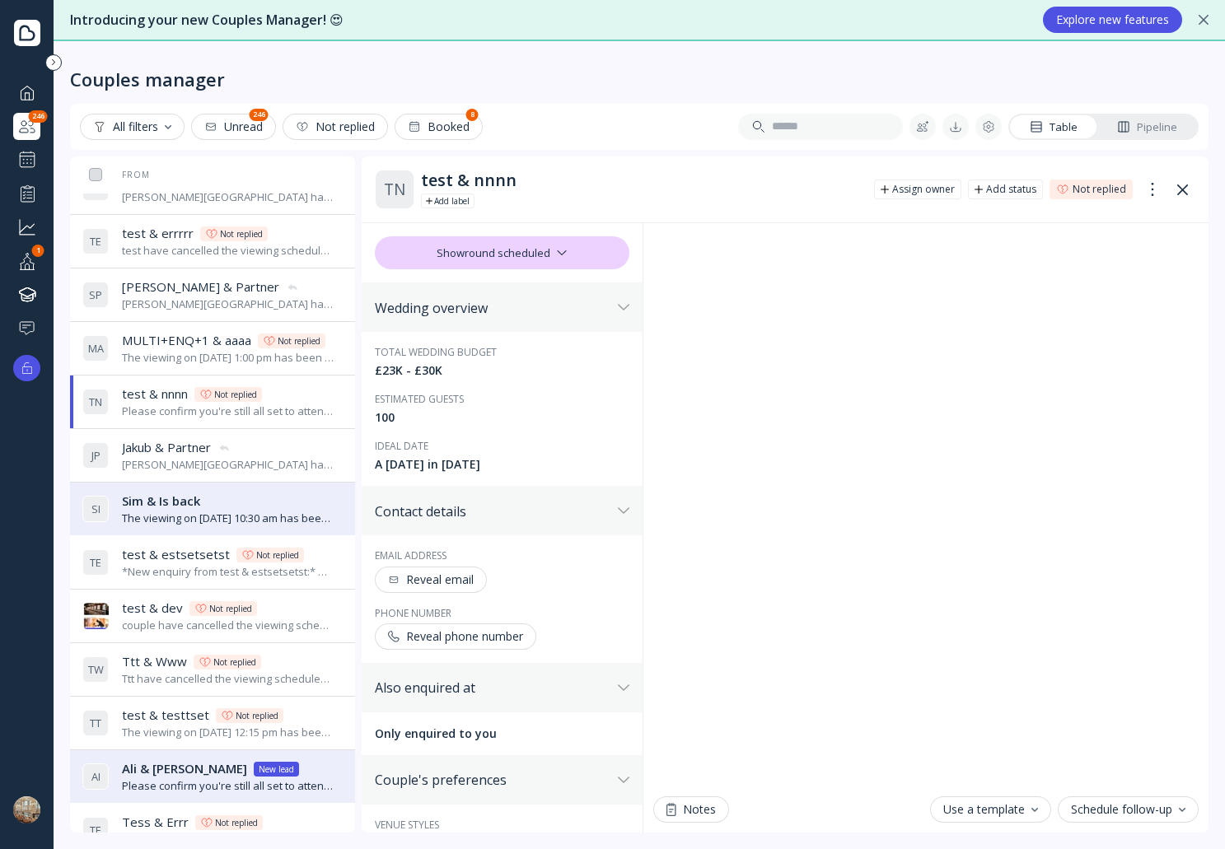
scroll to position [247, 0]
click at [300, 449] on div "Jakub & Partner Jakub & Partner" at bounding box center [228, 446] width 213 height 17
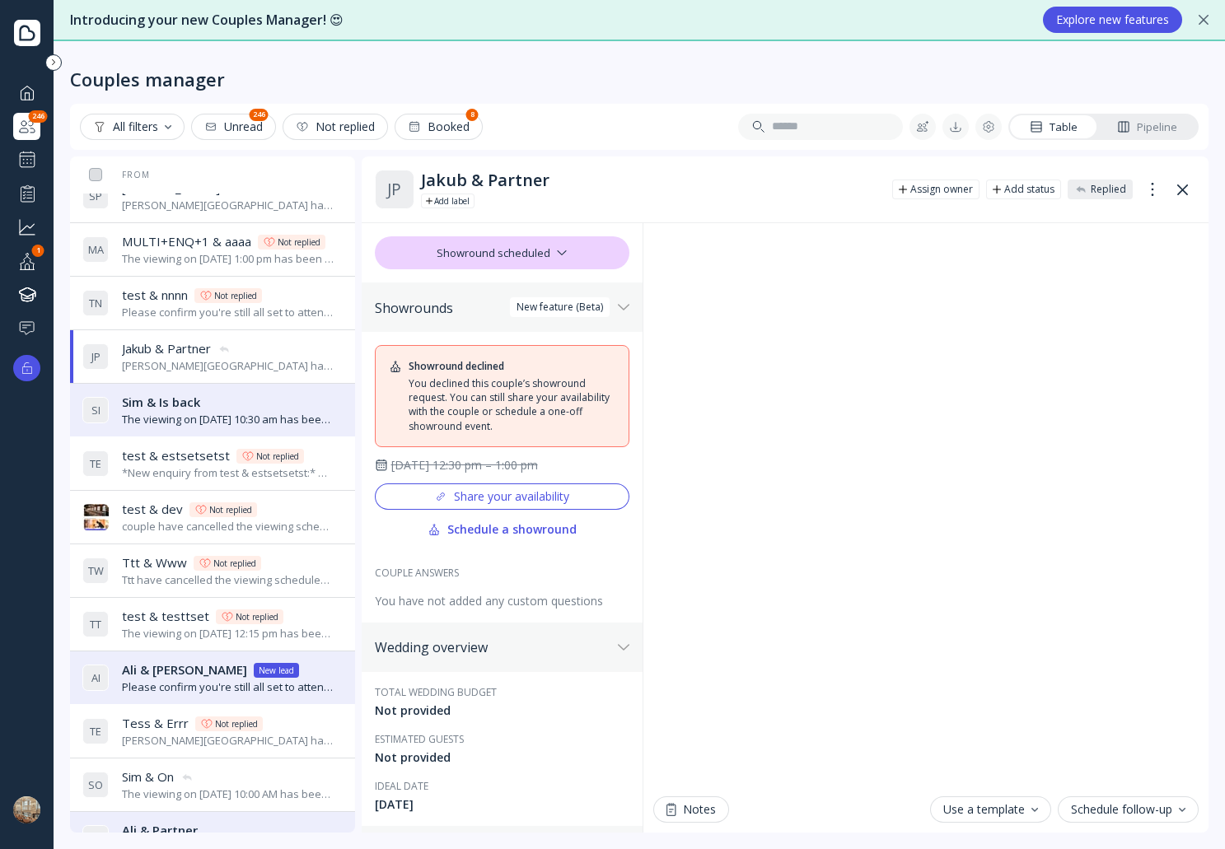
scroll to position [494, 0]
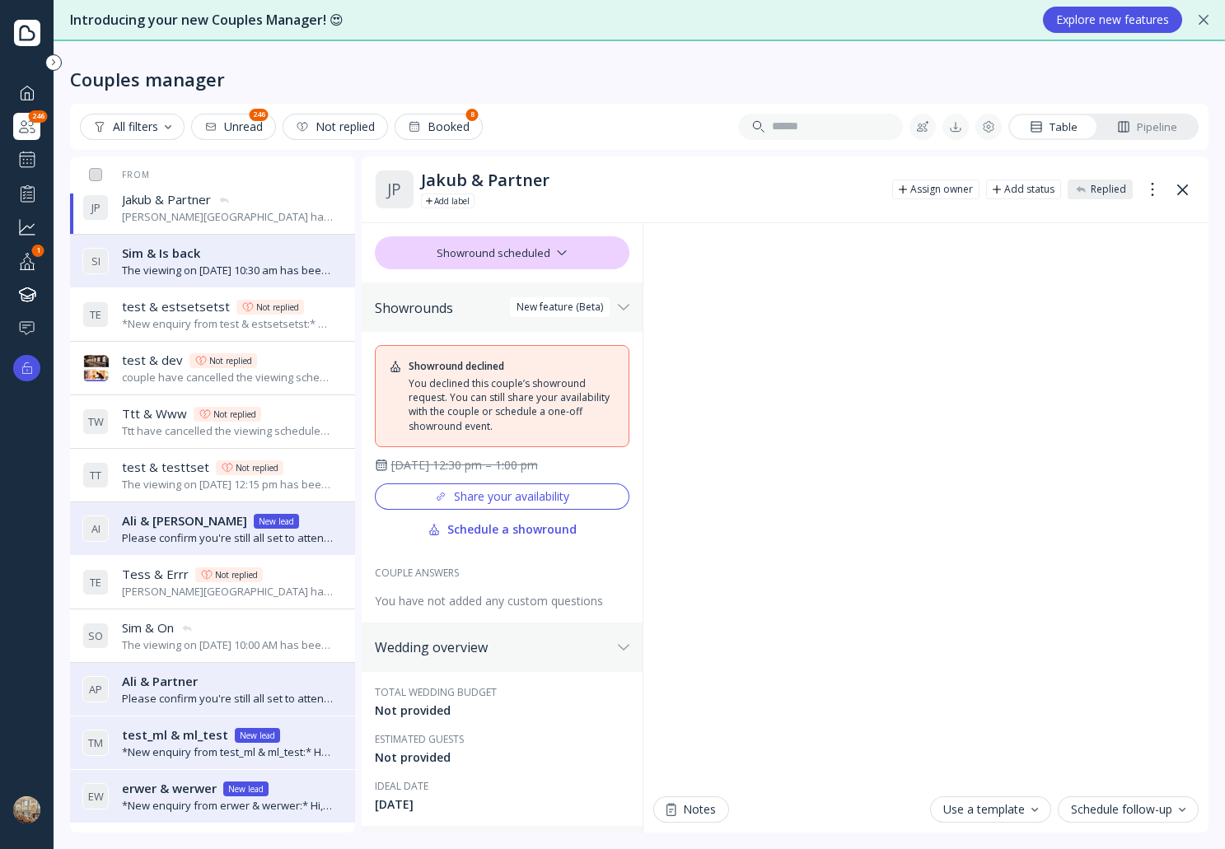
click at [284, 591] on div "[PERSON_NAME][GEOGRAPHIC_DATA] have cancelled the viewing scheduled for [DATE] …" at bounding box center [228, 592] width 213 height 16
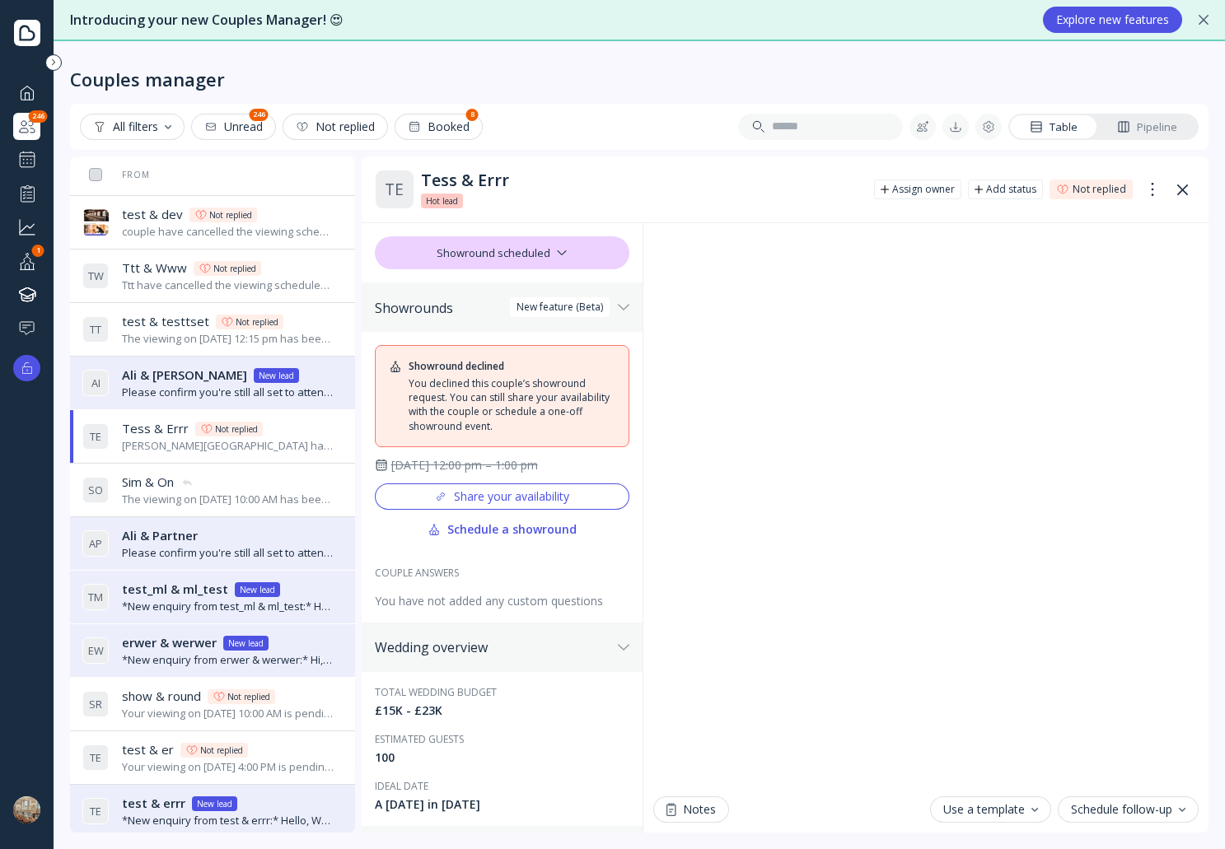
scroll to position [659, 0]
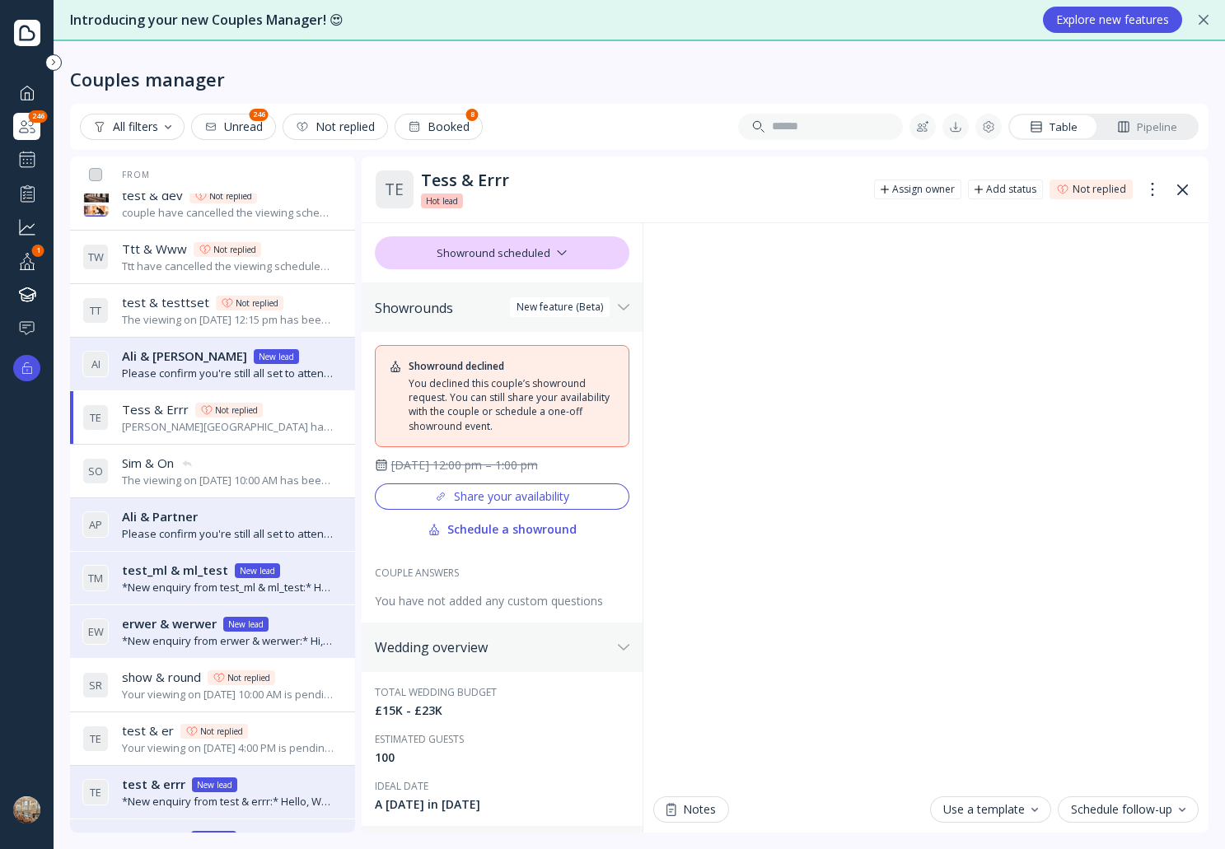
click at [305, 479] on div "The viewing on [DATE] 10:00 AM has been successfully created by [PERSON_NAME][G…" at bounding box center [228, 481] width 213 height 16
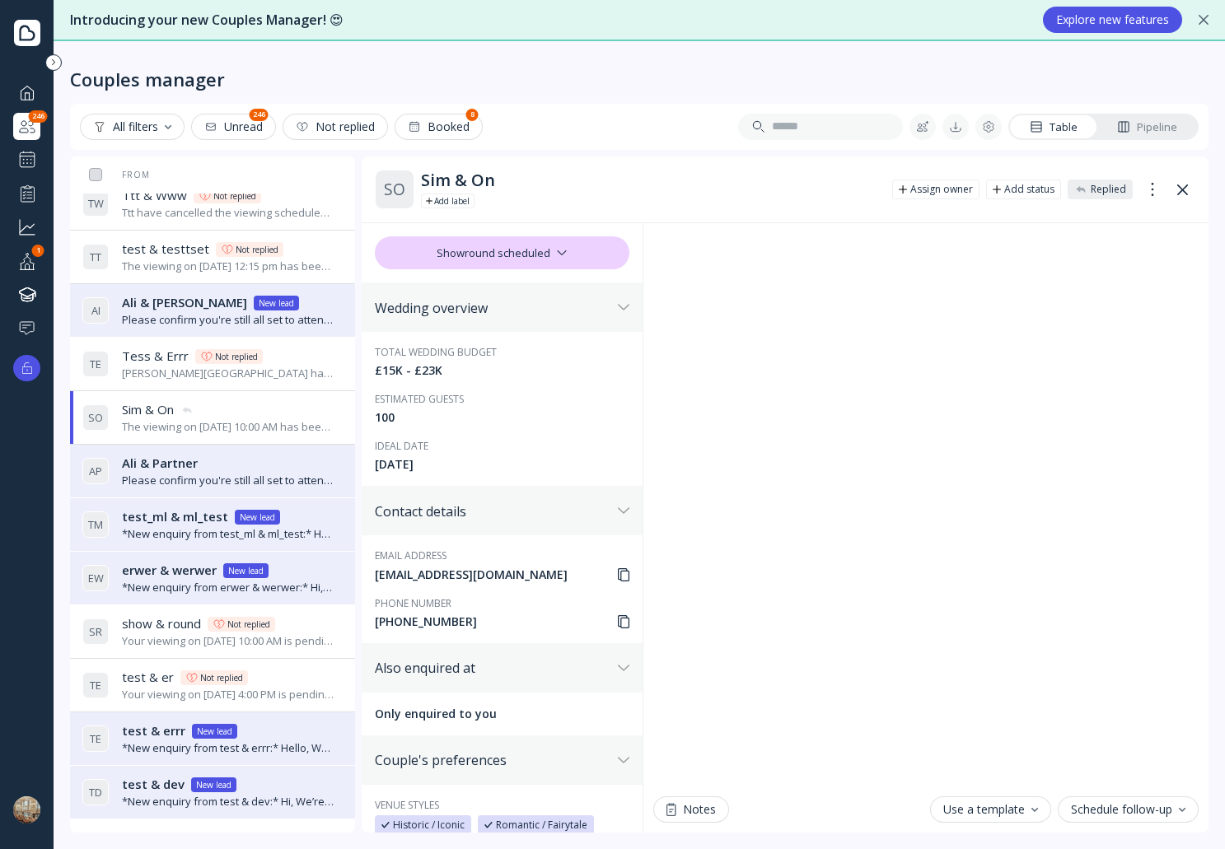
scroll to position [739, 0]
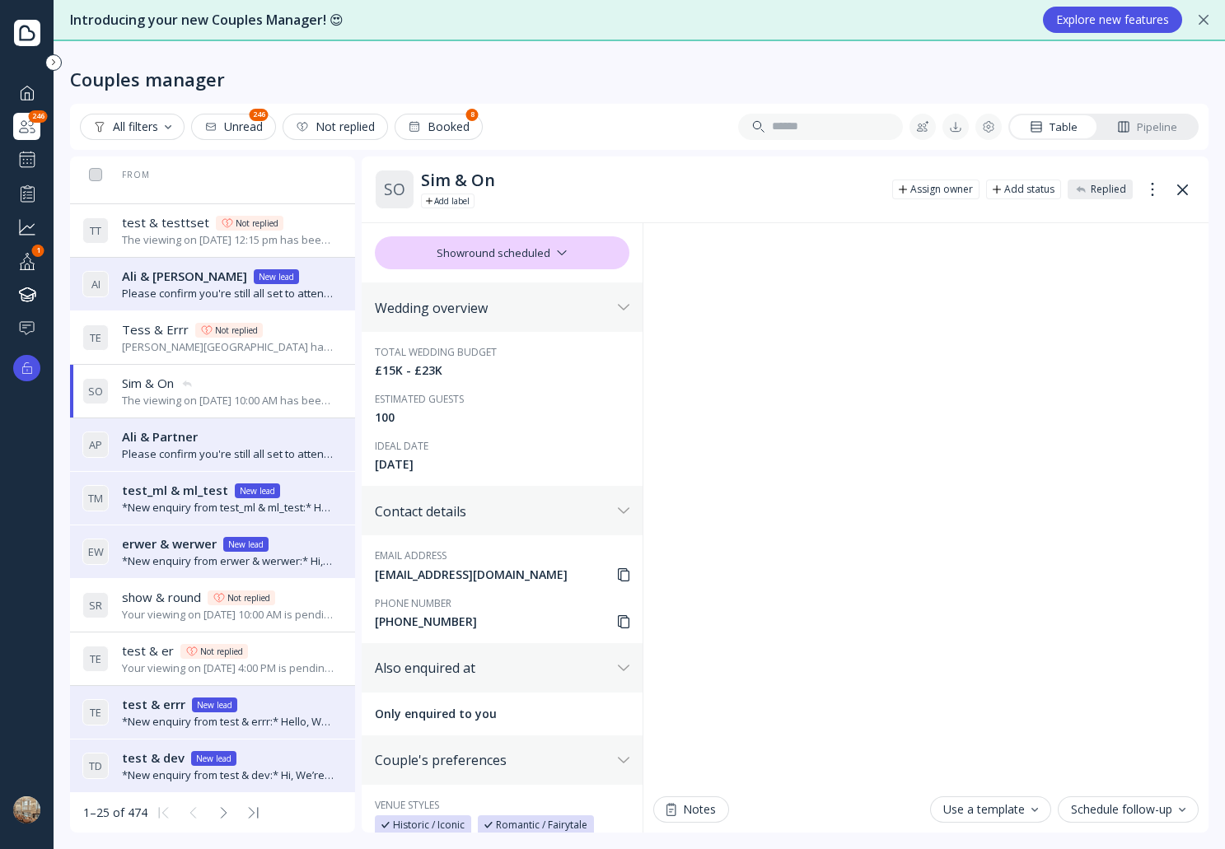
click at [278, 390] on div "Sim & On Sim & On" at bounding box center [228, 383] width 213 height 17
click at [304, 438] on div "Ali & Partner Ali & Partner" at bounding box center [228, 436] width 213 height 17
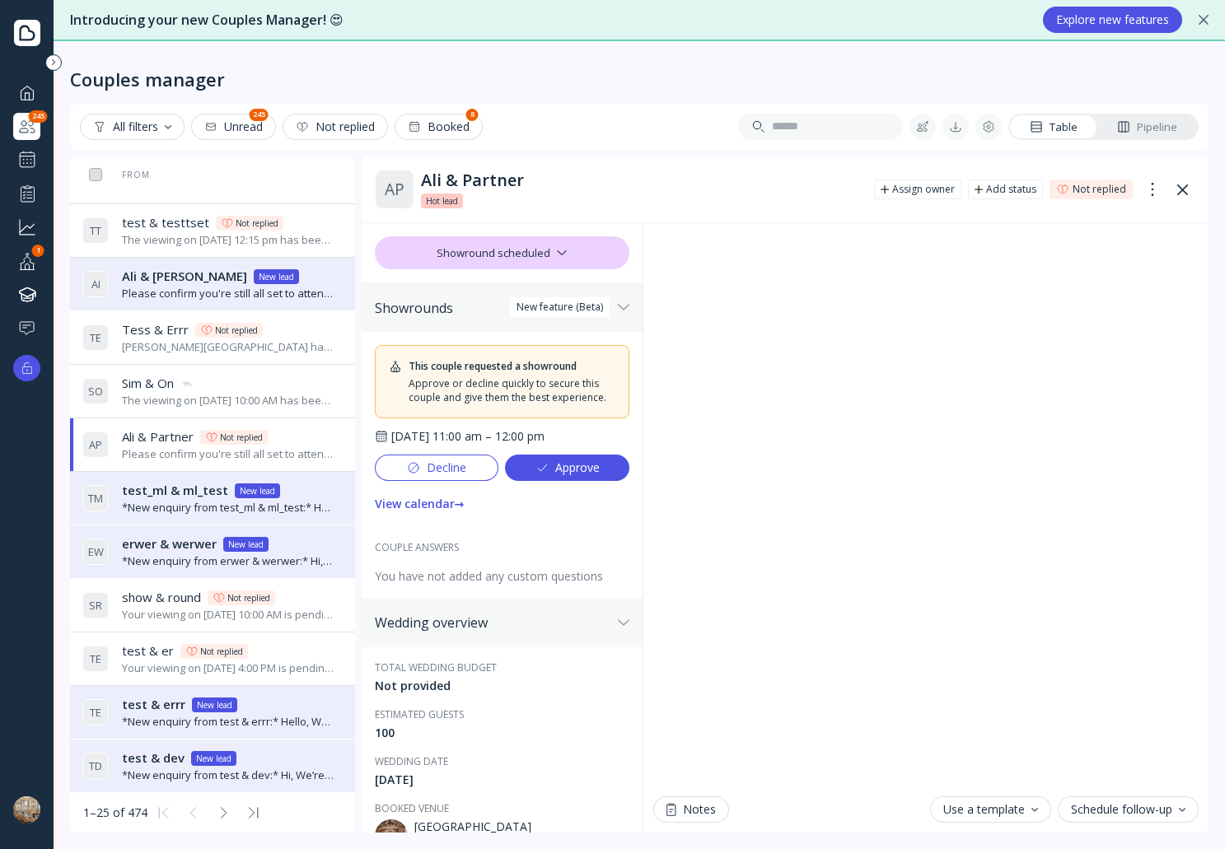
click at [432, 511] on div "View calendar →" at bounding box center [420, 504] width 90 height 13
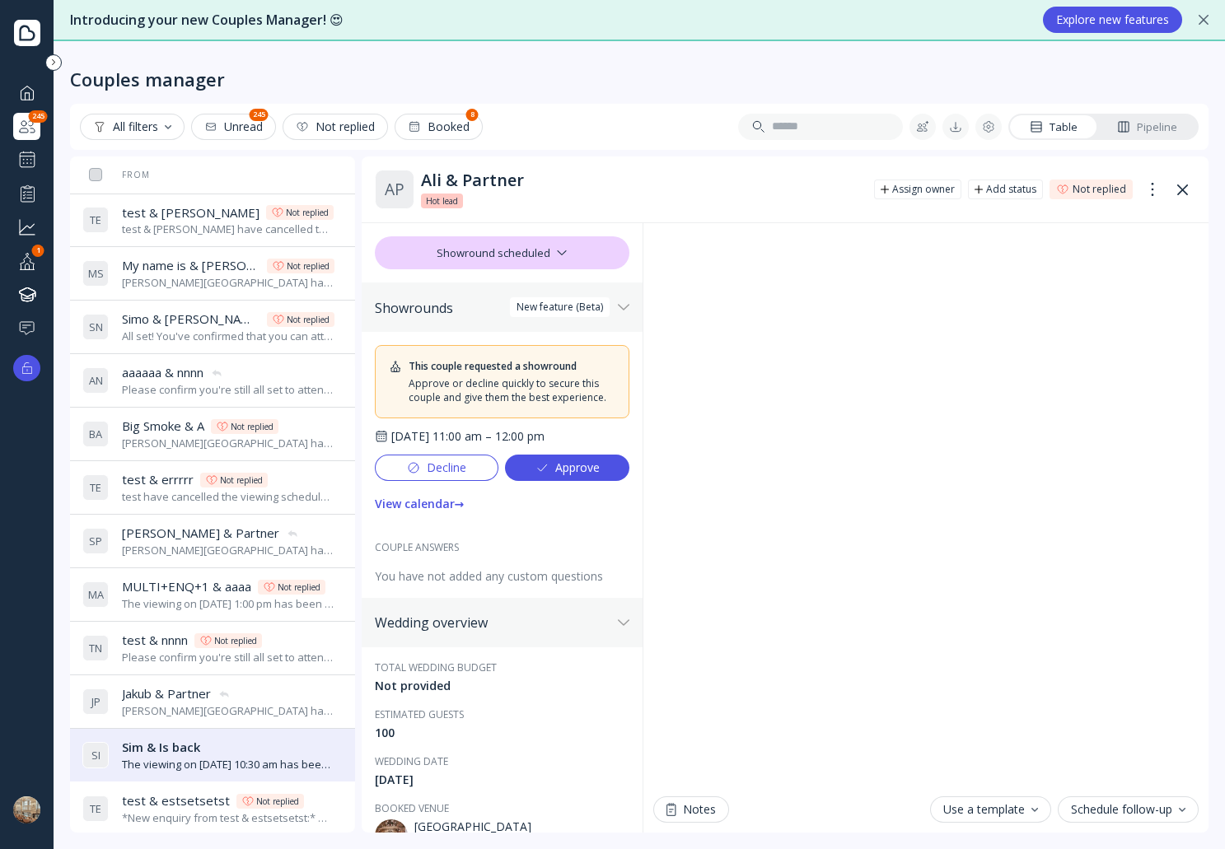
click at [273, 752] on div "Sim & Is back Sim & Is back" at bounding box center [228, 747] width 213 height 17
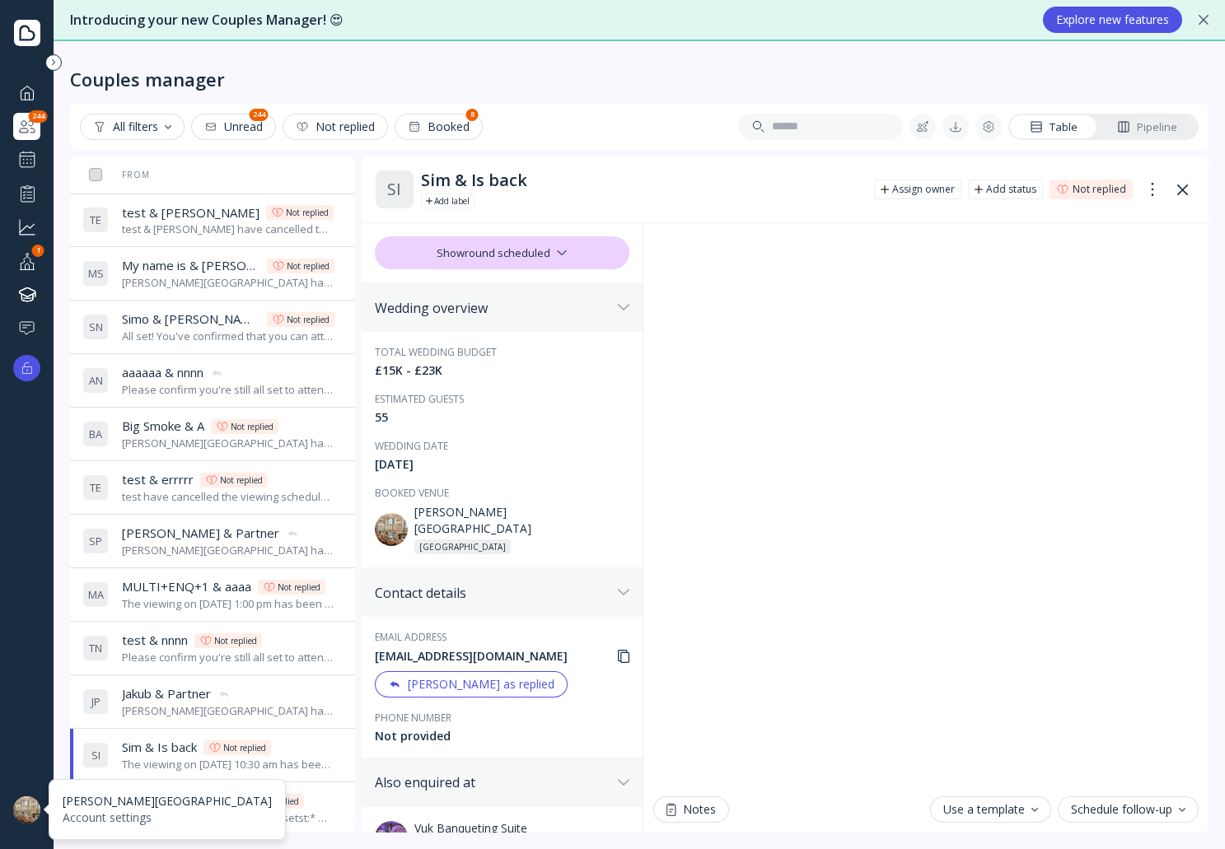
click at [28, 799] on div at bounding box center [26, 810] width 27 height 27
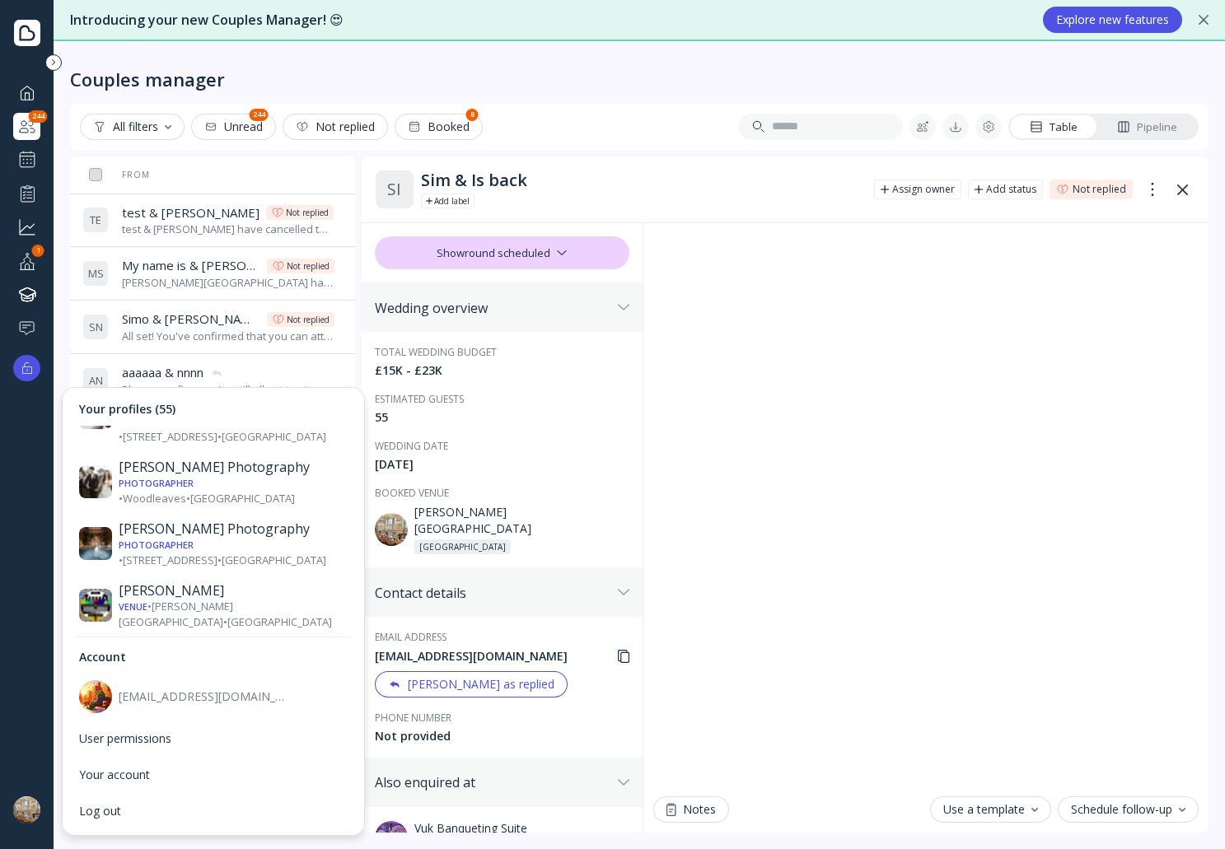
scroll to position [1401, 0]
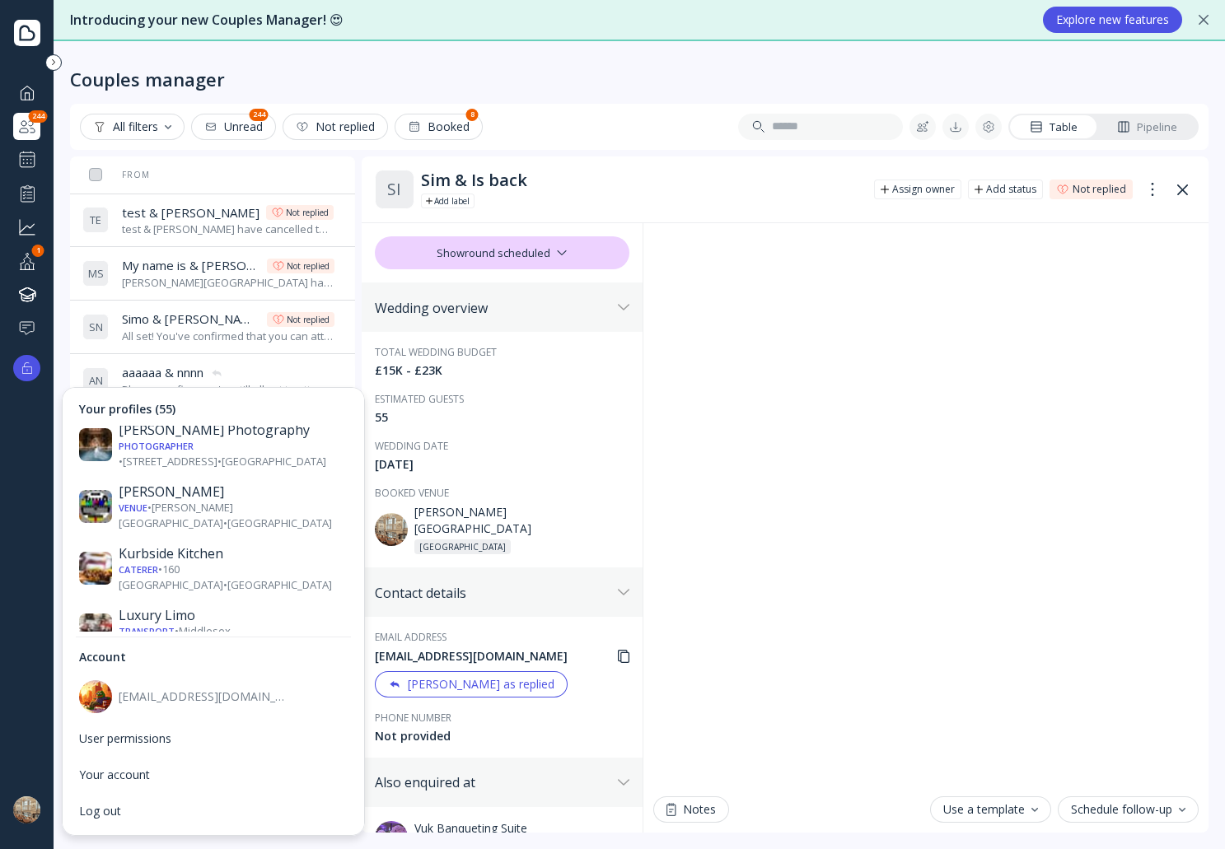
click at [707, 89] on div "Couples manager" at bounding box center [639, 65] width 1139 height 49
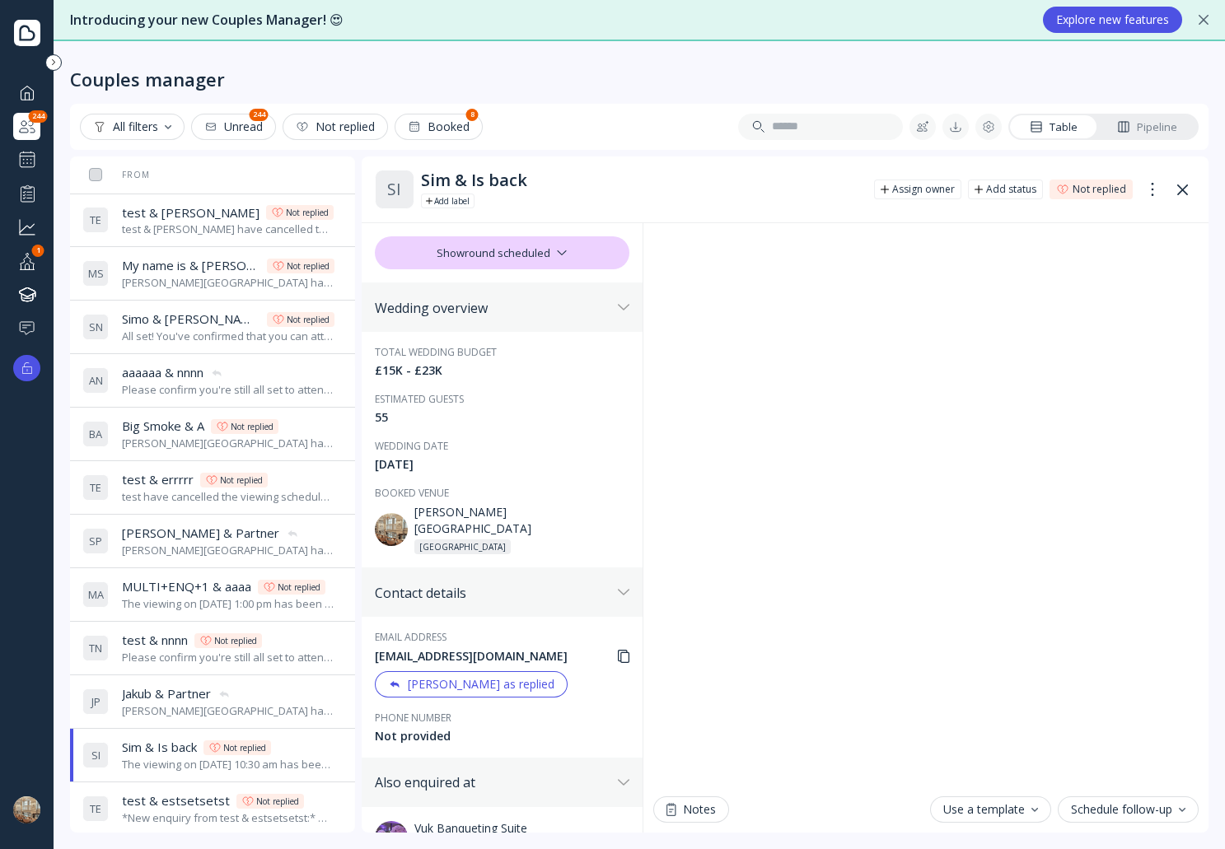
click at [707, 89] on div "Couples manager" at bounding box center [639, 65] width 1139 height 49
